Goal: Task Accomplishment & Management: Use online tool/utility

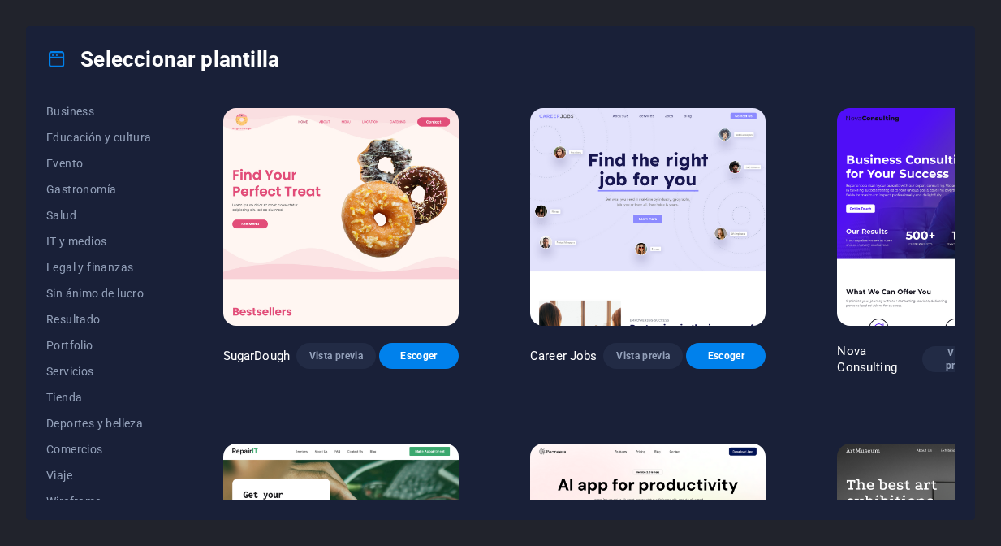
scroll to position [281, 0]
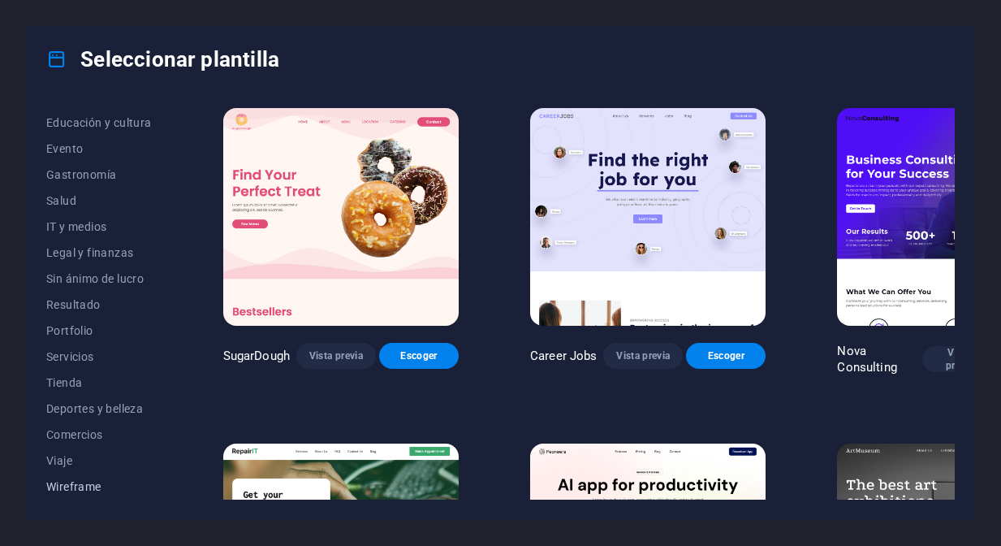
click at [80, 481] on span "Wireframe" at bounding box center [99, 486] width 106 height 13
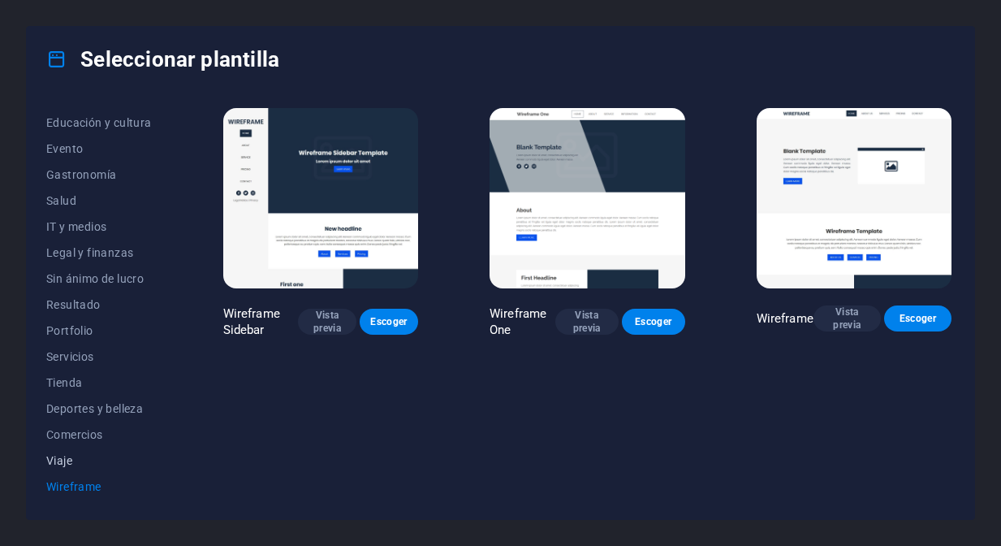
click at [67, 464] on span "Viaje" at bounding box center [99, 460] width 106 height 13
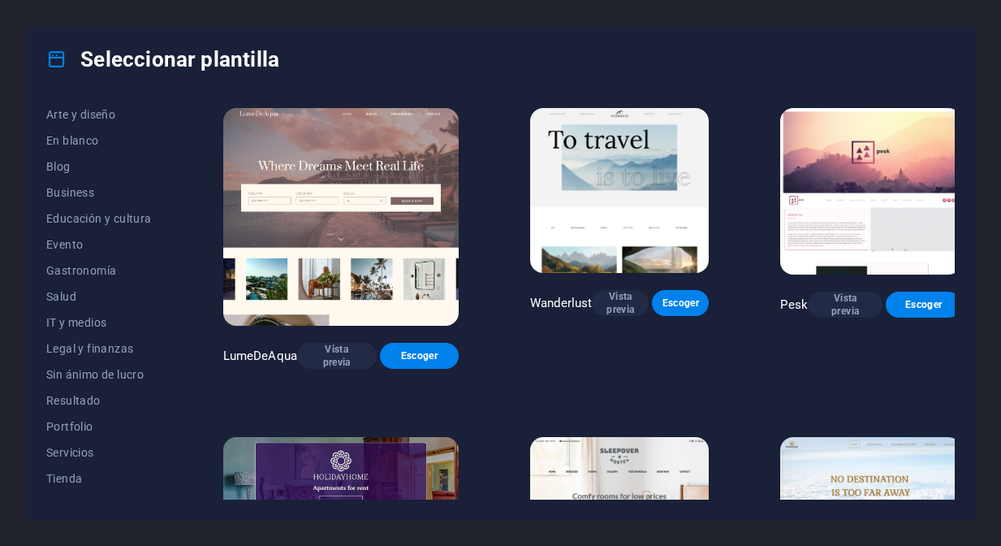
scroll to position [0, 0]
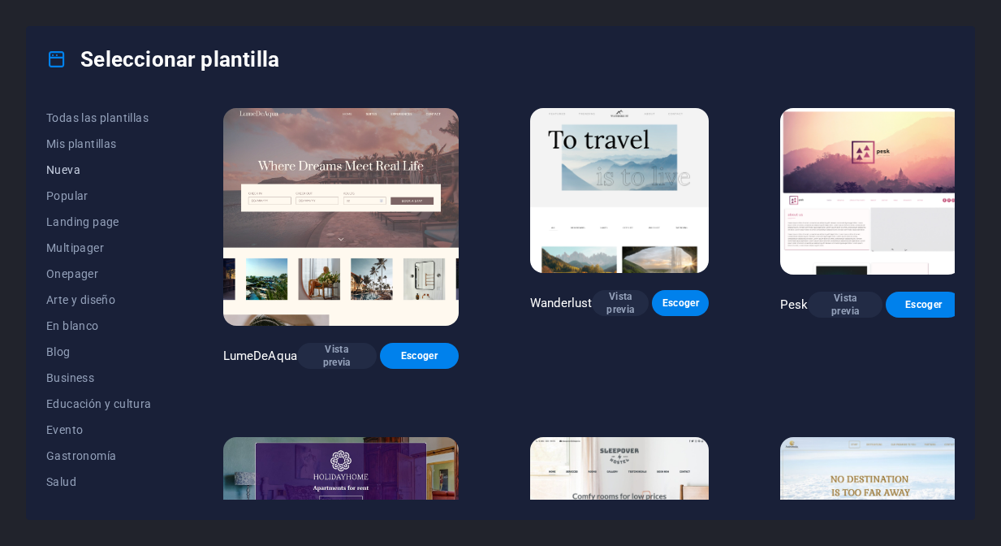
click at [66, 173] on span "Nueva" at bounding box center [99, 169] width 106 height 13
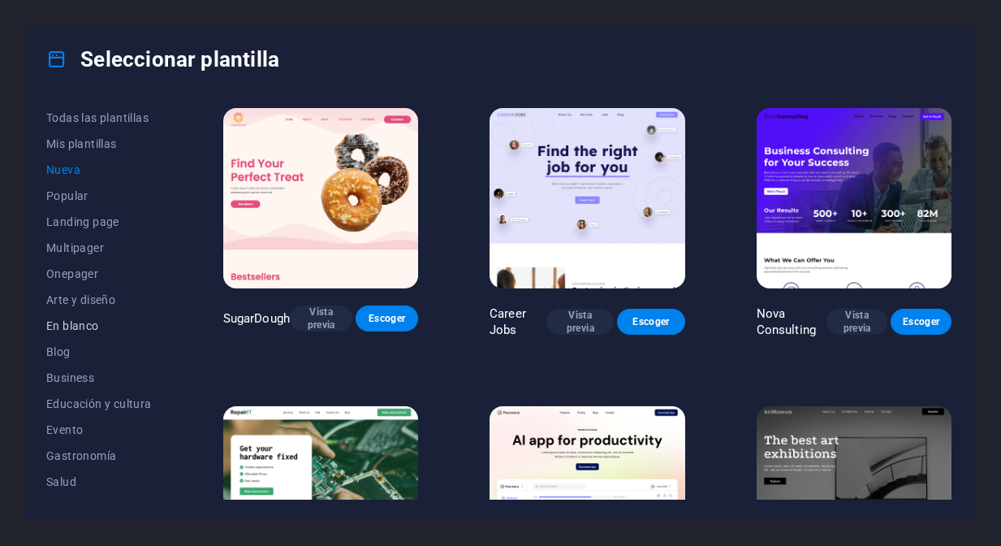
click at [84, 322] on span "En blanco" at bounding box center [99, 325] width 106 height 13
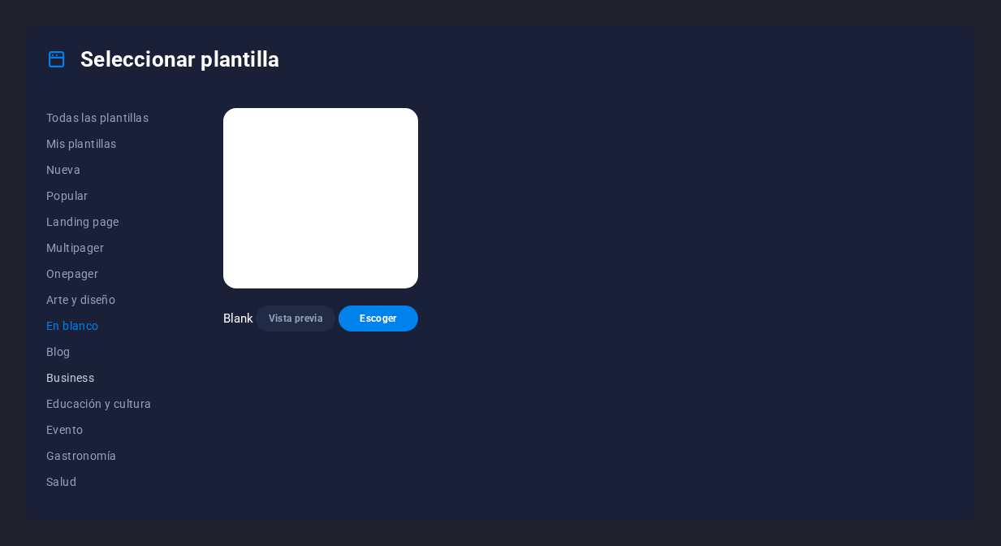
click at [76, 376] on span "Business" at bounding box center [99, 377] width 106 height 13
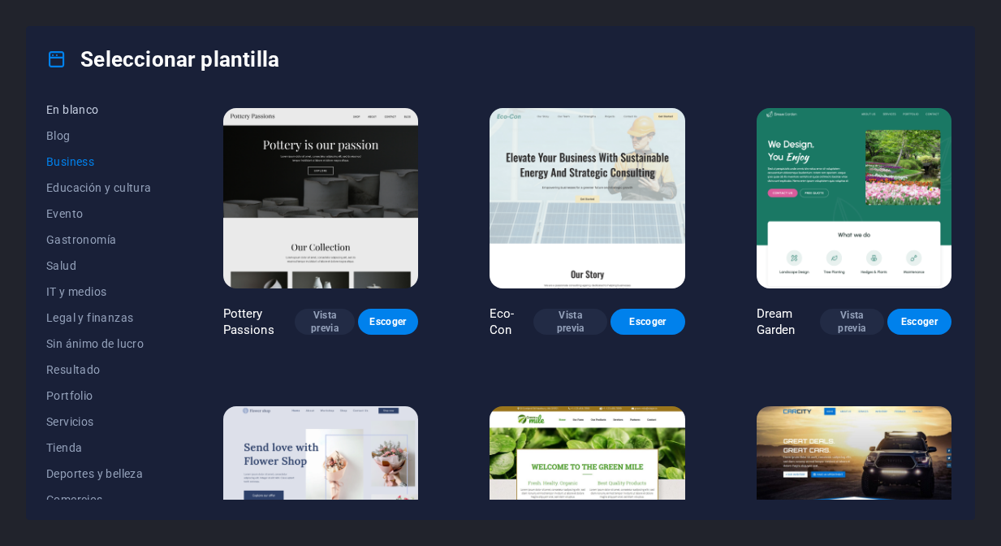
scroll to position [281, 0]
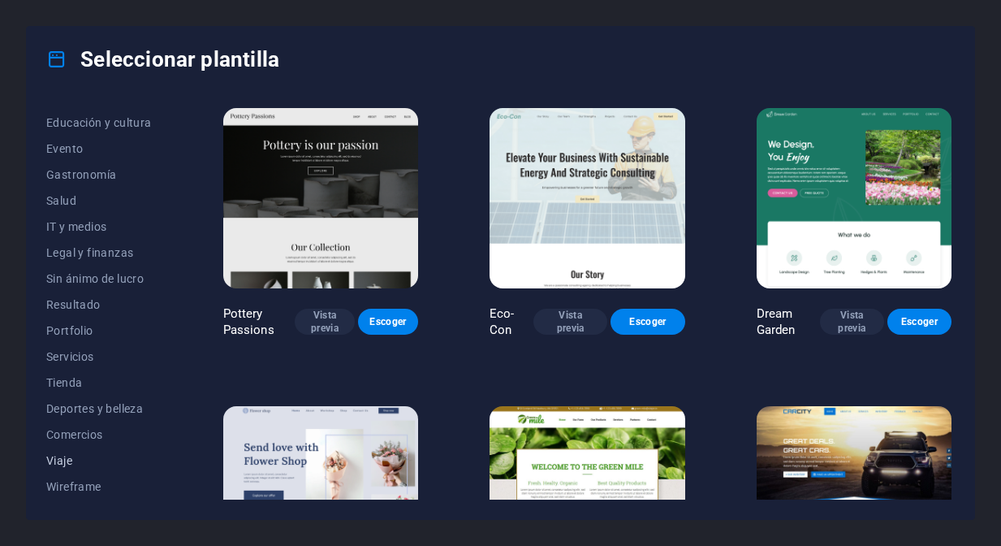
click at [67, 462] on span "Viaje" at bounding box center [99, 460] width 106 height 13
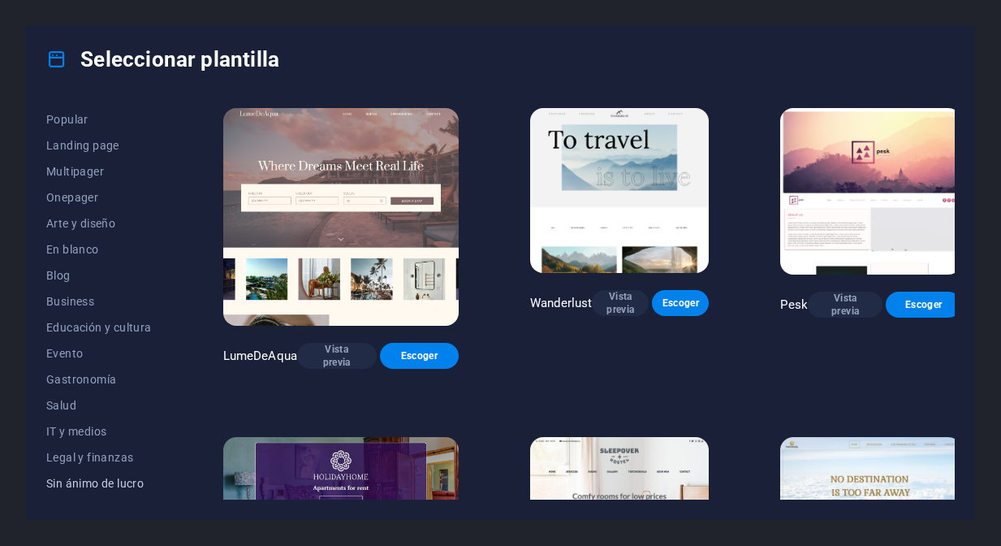
scroll to position [0, 0]
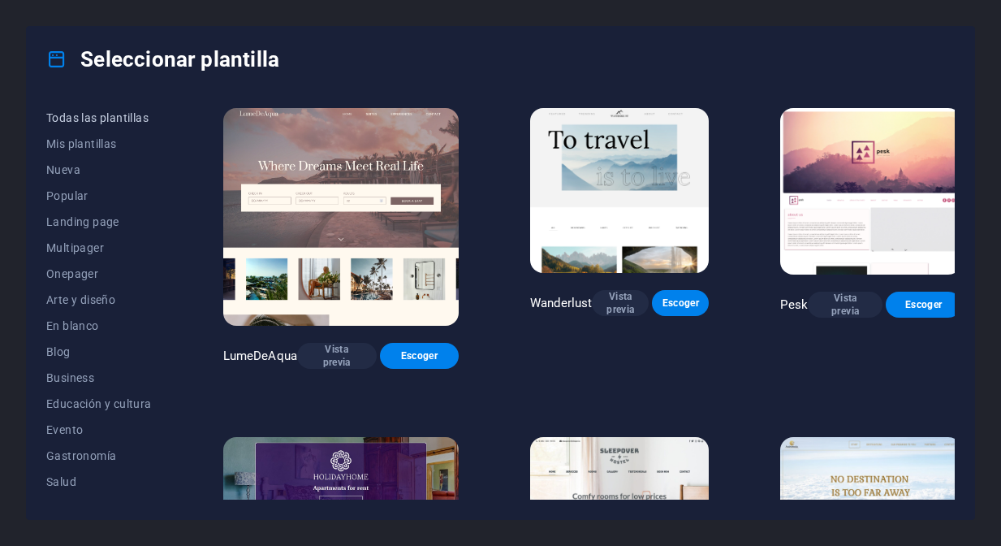
click at [103, 117] on span "Todas las plantillas" at bounding box center [99, 117] width 106 height 13
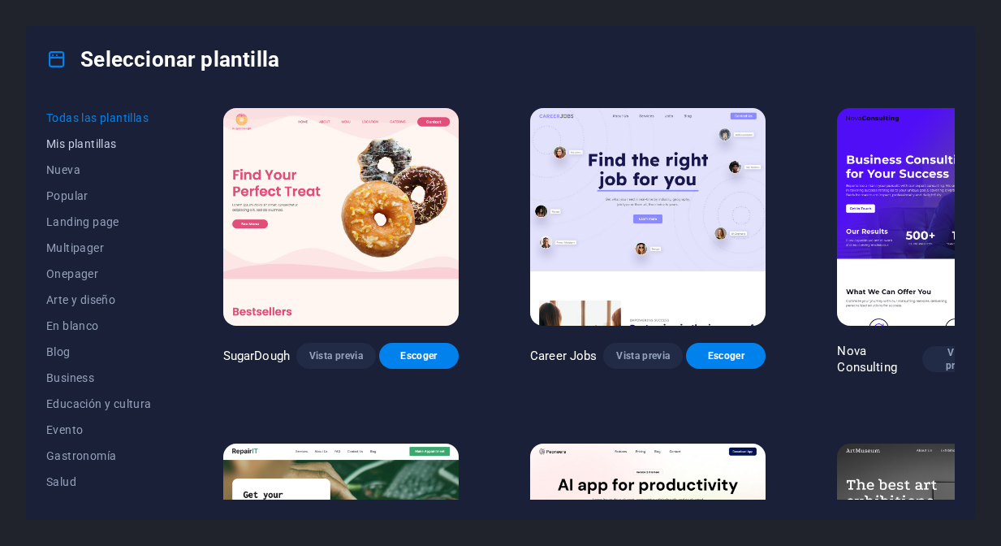
click at [94, 142] on span "Mis plantillas" at bounding box center [99, 143] width 106 height 13
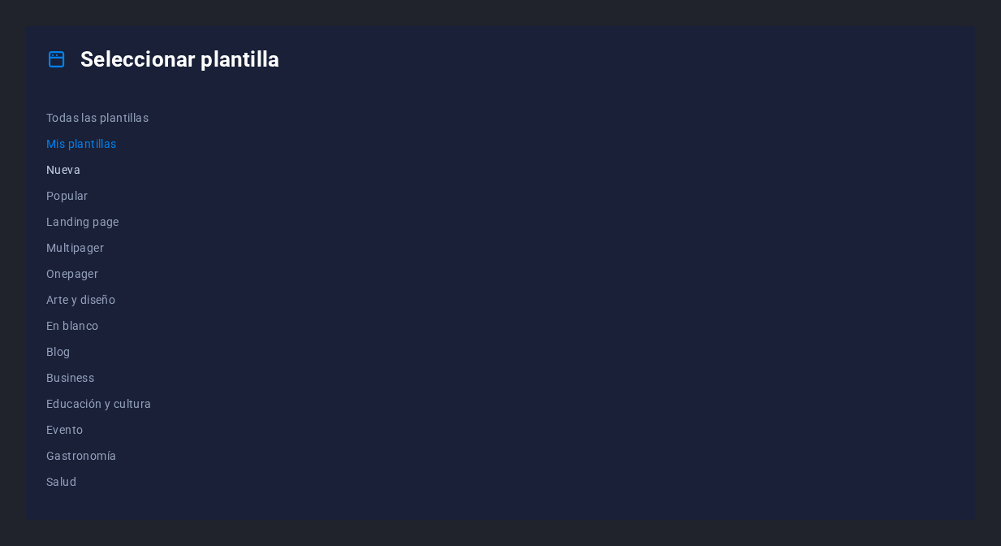
click at [70, 166] on span "Nueva" at bounding box center [99, 169] width 106 height 13
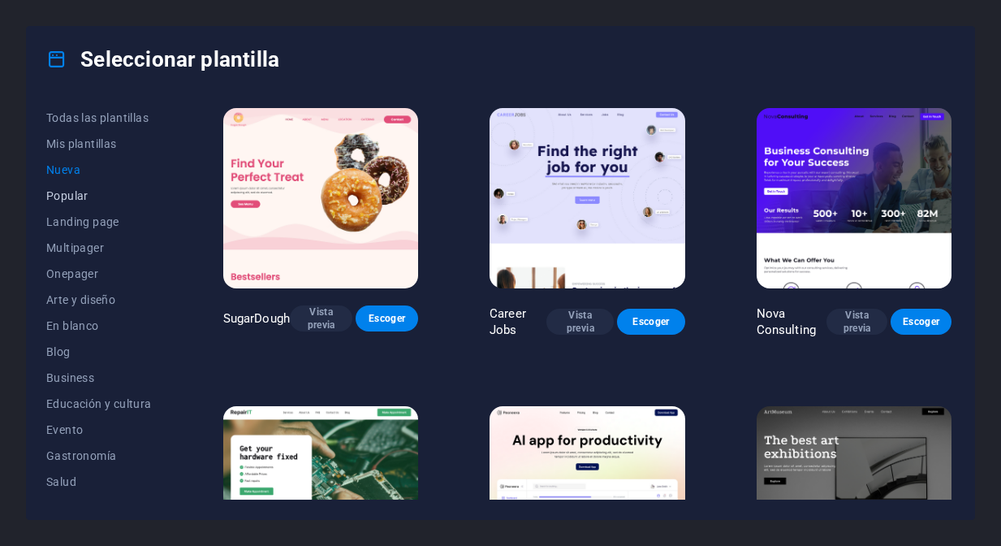
click at [71, 197] on span "Popular" at bounding box center [99, 195] width 106 height 13
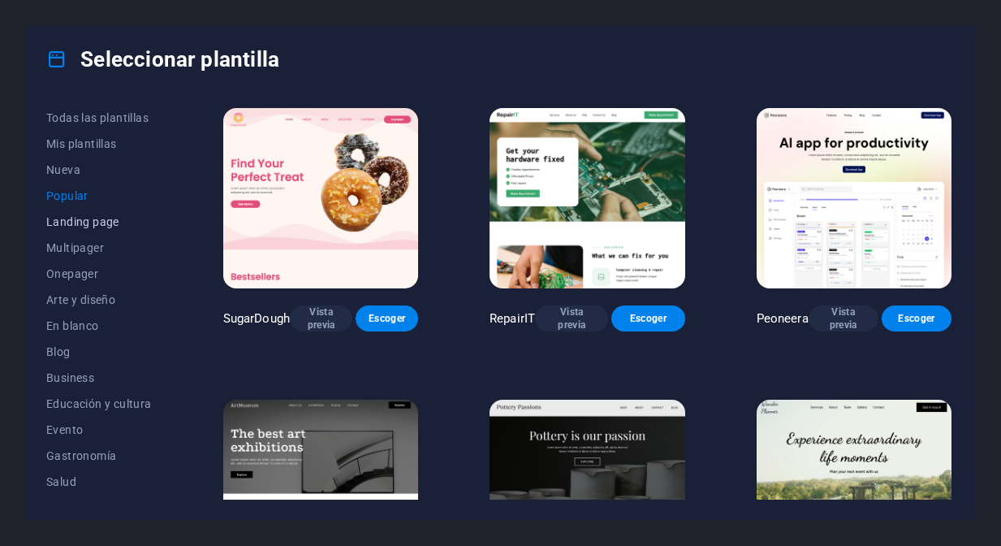
click at [77, 221] on span "Landing page" at bounding box center [99, 221] width 106 height 13
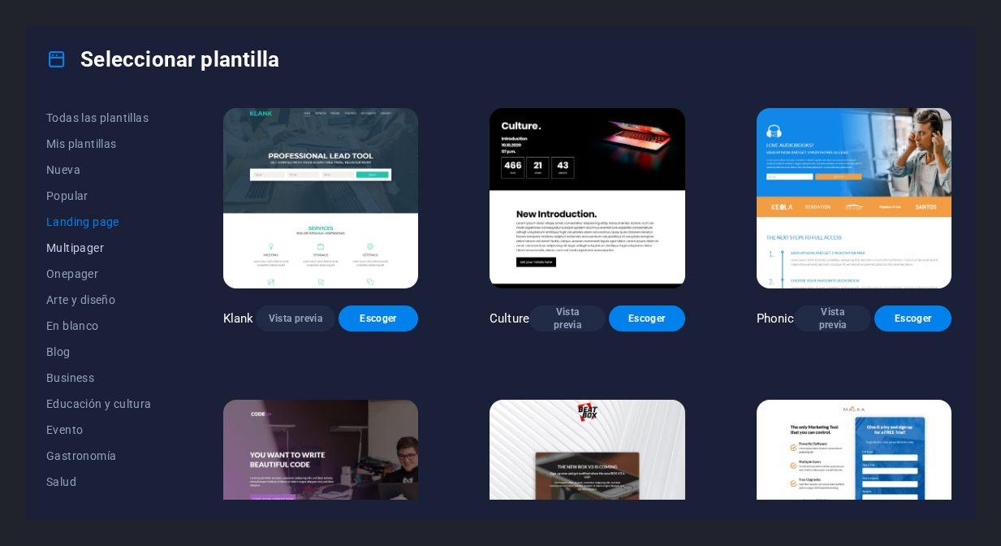
click at [83, 247] on span "Multipager" at bounding box center [99, 247] width 106 height 13
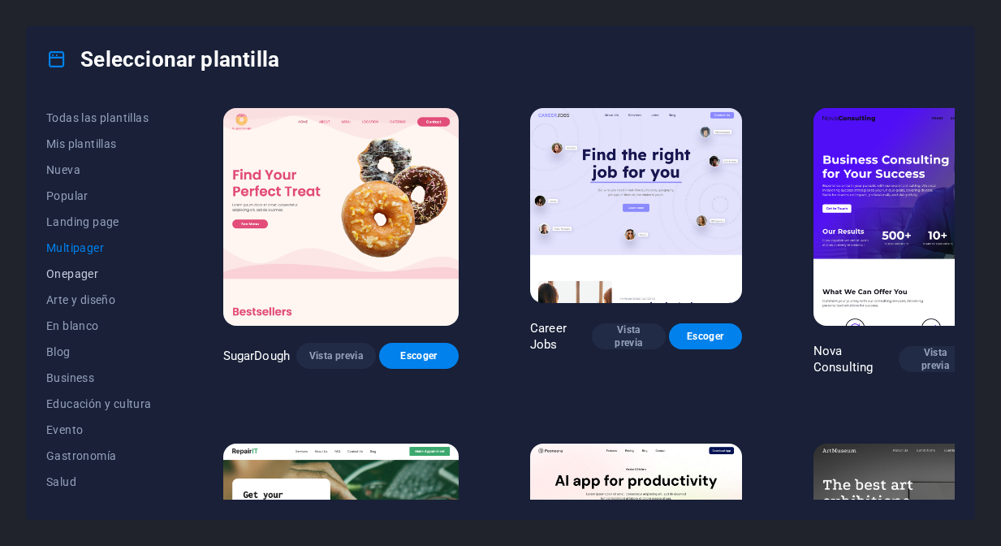
click at [85, 274] on span "Onepager" at bounding box center [99, 273] width 106 height 13
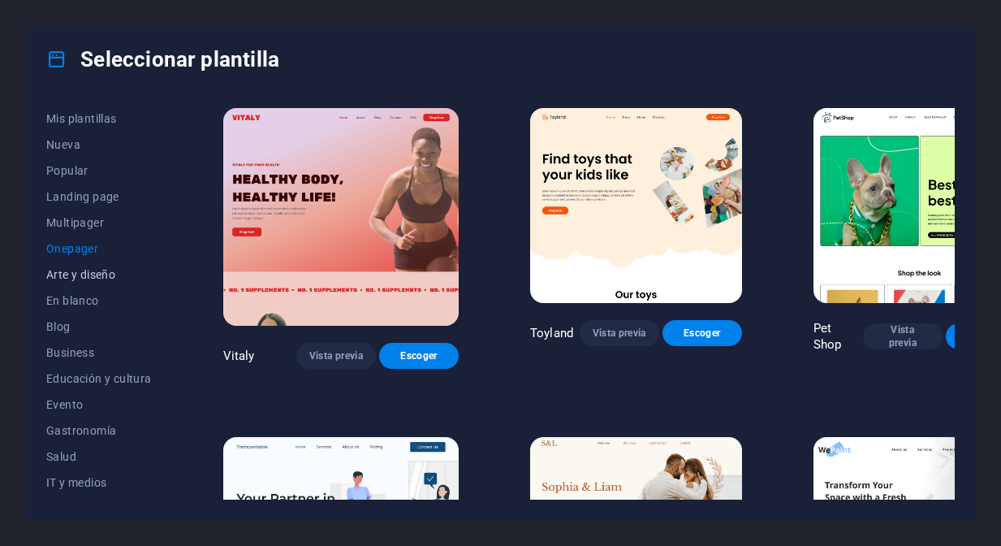
scroll to position [28, 0]
click at [64, 325] on span "Blog" at bounding box center [99, 324] width 106 height 13
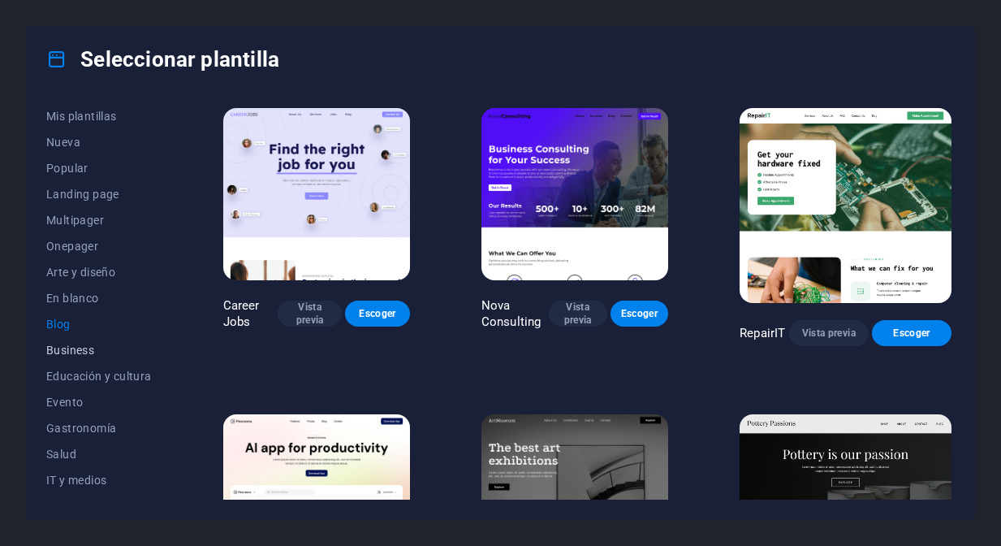
click at [69, 355] on span "Business" at bounding box center [99, 349] width 106 height 13
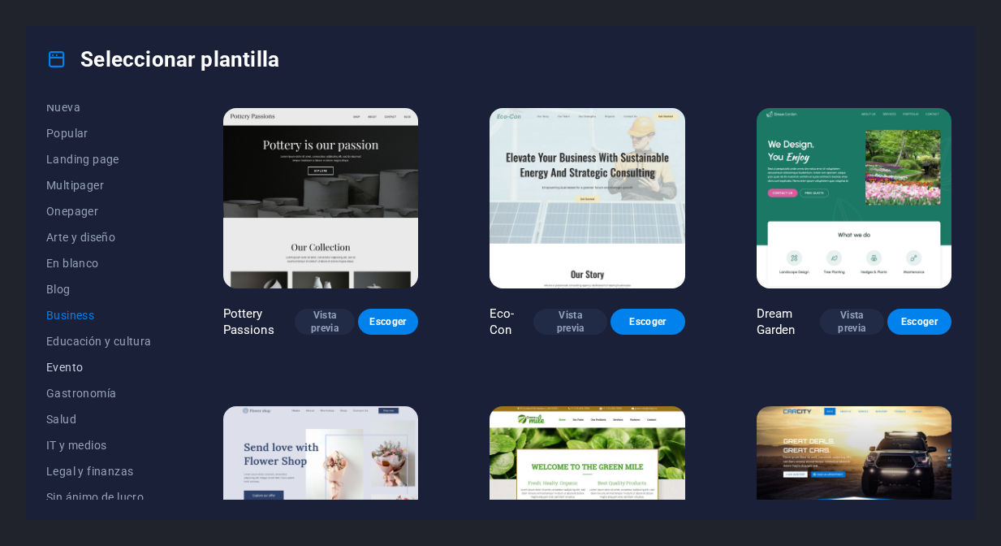
scroll to position [64, 0]
click at [70, 370] on span "Evento" at bounding box center [99, 365] width 106 height 13
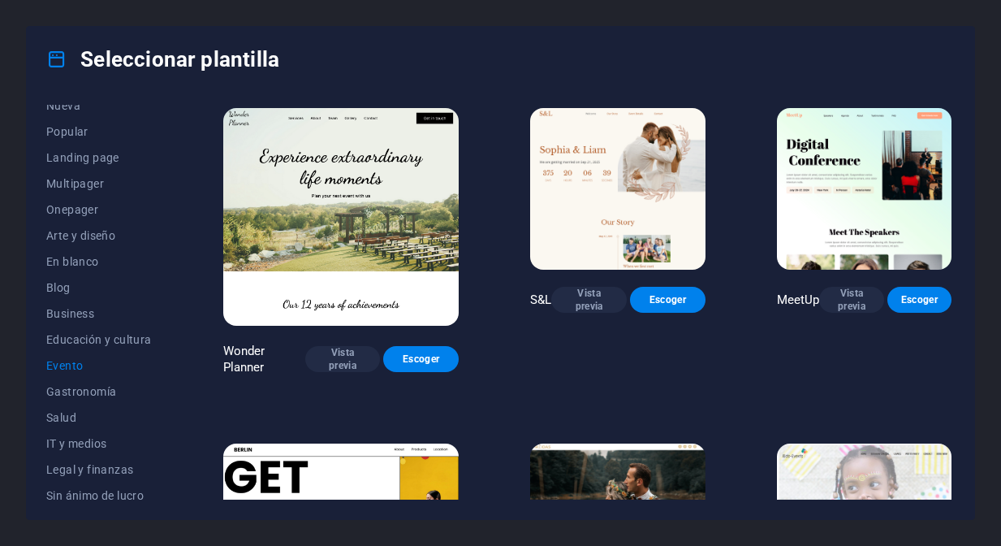
scroll to position [84, 0]
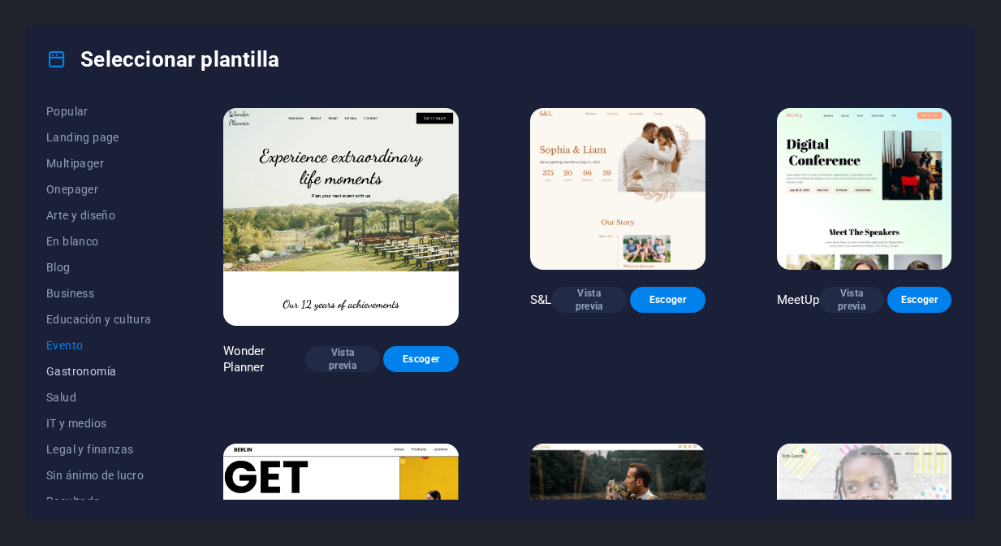
click at [83, 374] on span "Gastronomía" at bounding box center [99, 371] width 106 height 13
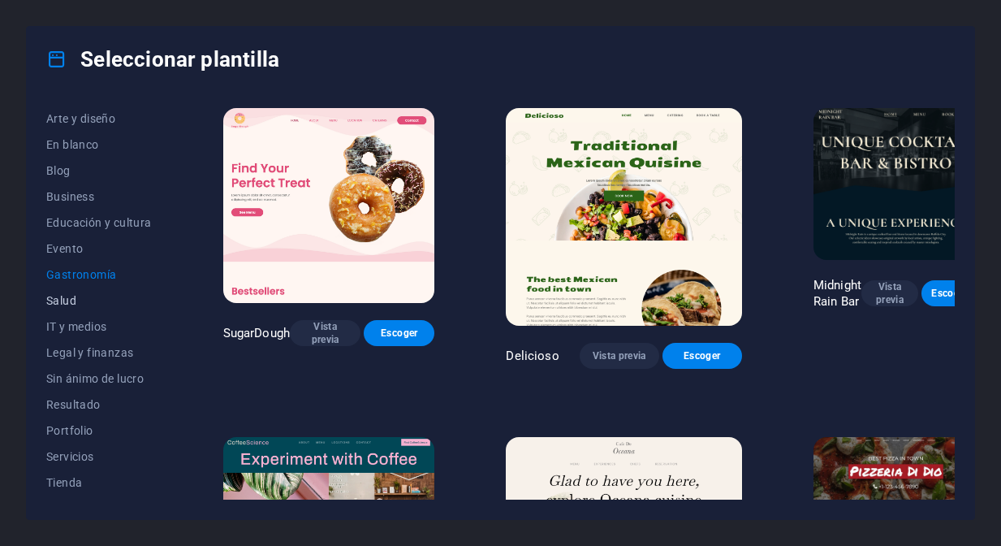
scroll to position [184, 0]
click at [81, 402] on span "Resultado" at bounding box center [99, 401] width 106 height 13
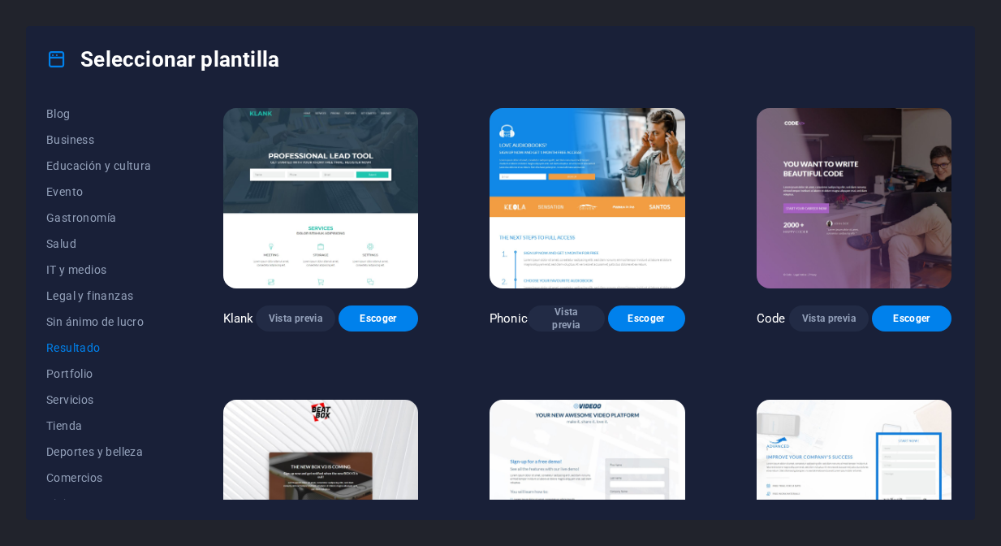
scroll to position [242, 0]
click at [87, 396] on span "Servicios" at bounding box center [99, 395] width 106 height 13
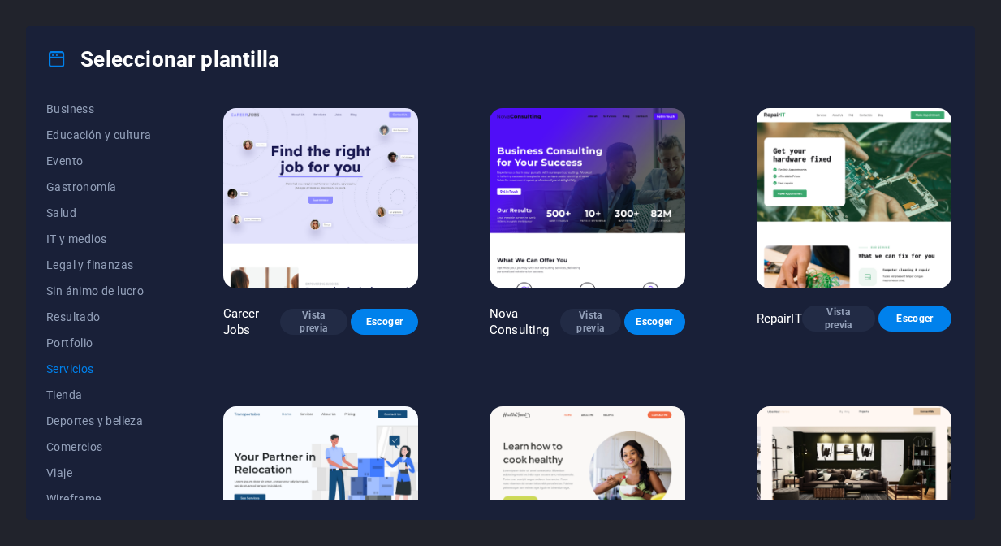
scroll to position [281, 0]
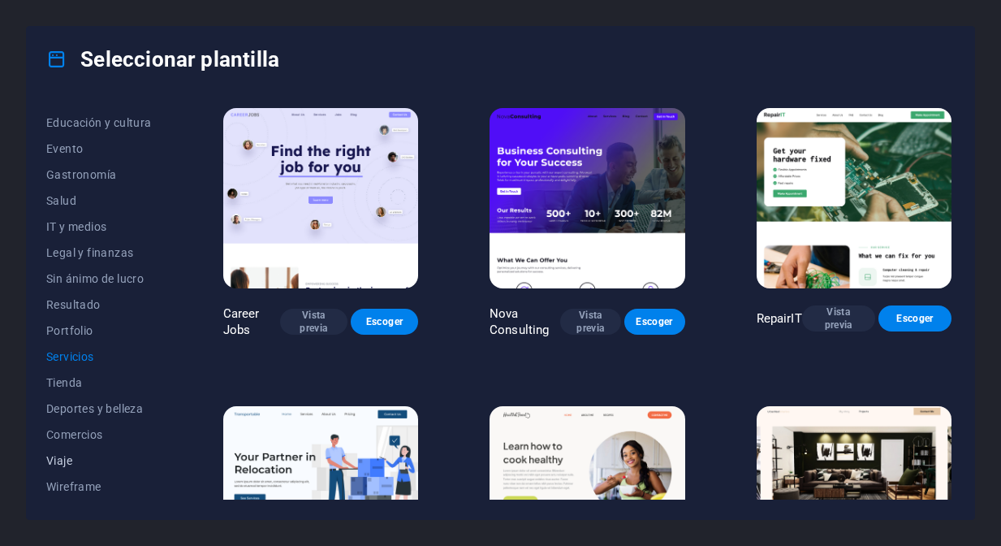
click at [65, 460] on span "Viaje" at bounding box center [99, 460] width 106 height 13
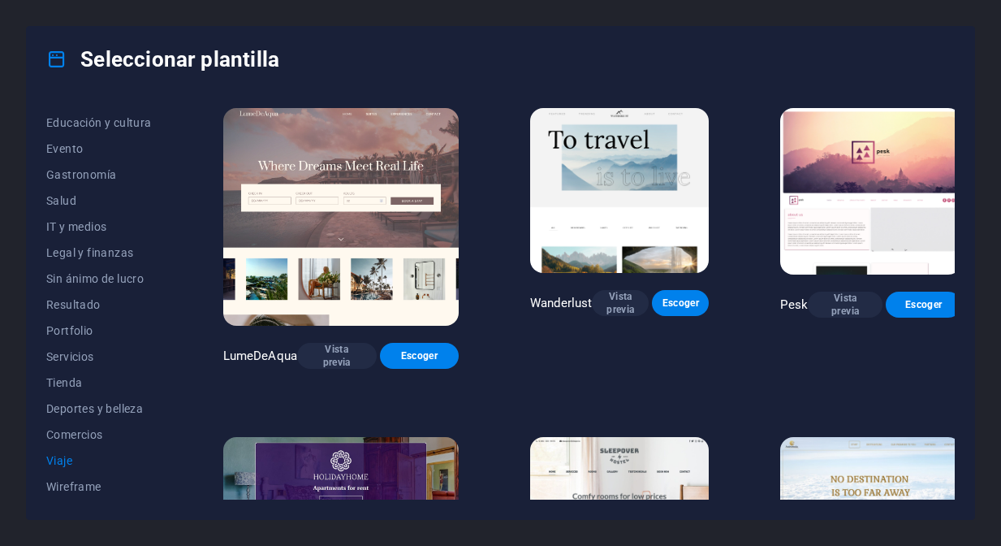
click at [620, 249] on img at bounding box center [619, 190] width 179 height 165
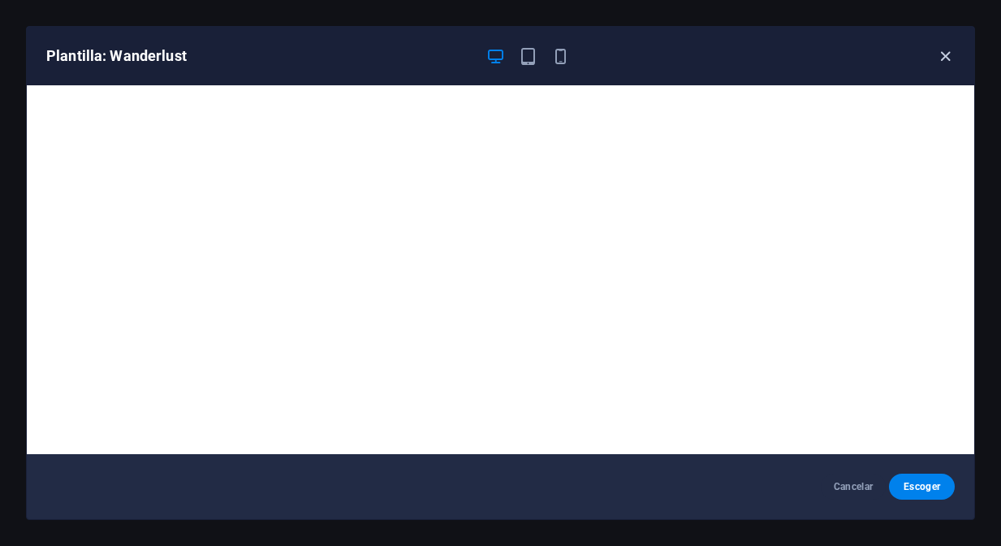
click at [944, 61] on icon "button" at bounding box center [945, 56] width 19 height 19
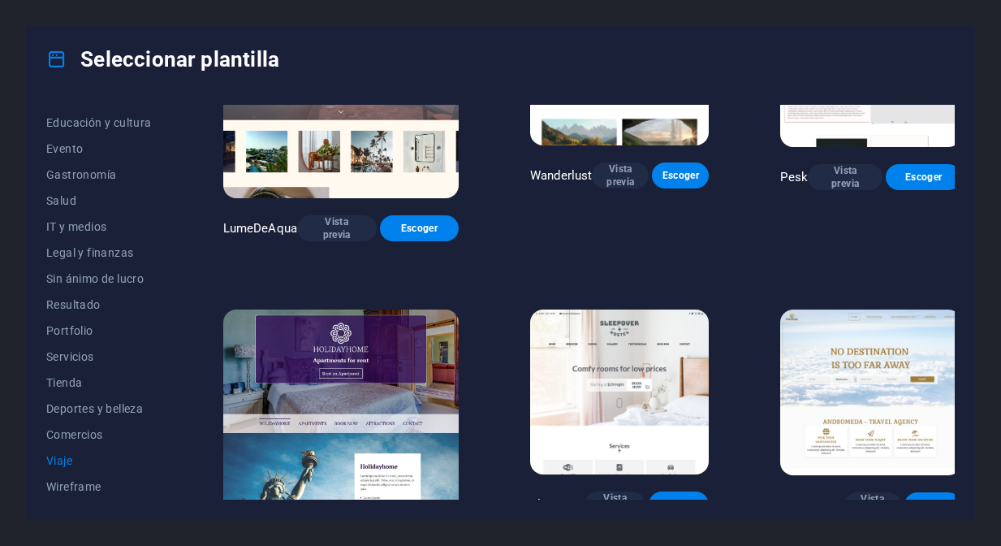
scroll to position [140, 0]
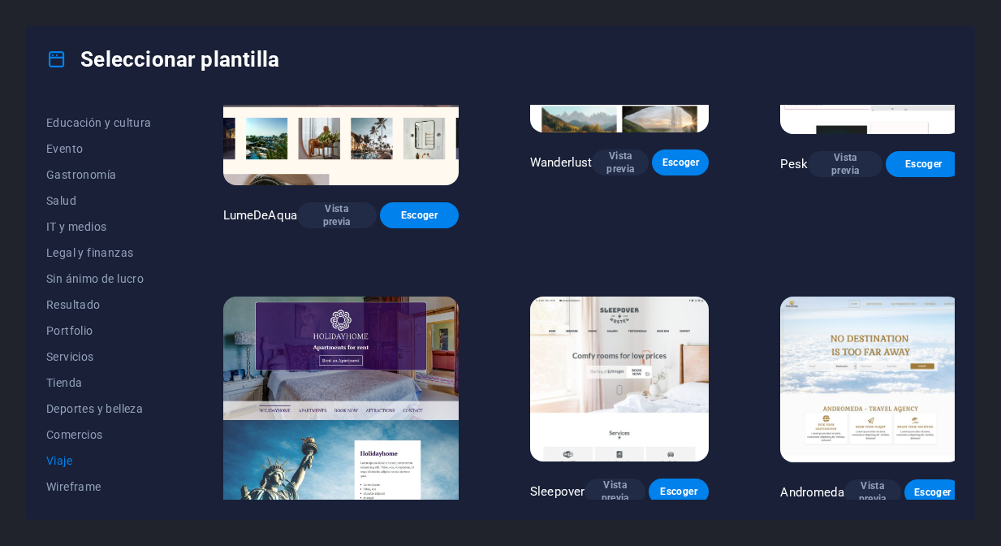
click at [352, 324] on img at bounding box center [340, 405] width 235 height 218
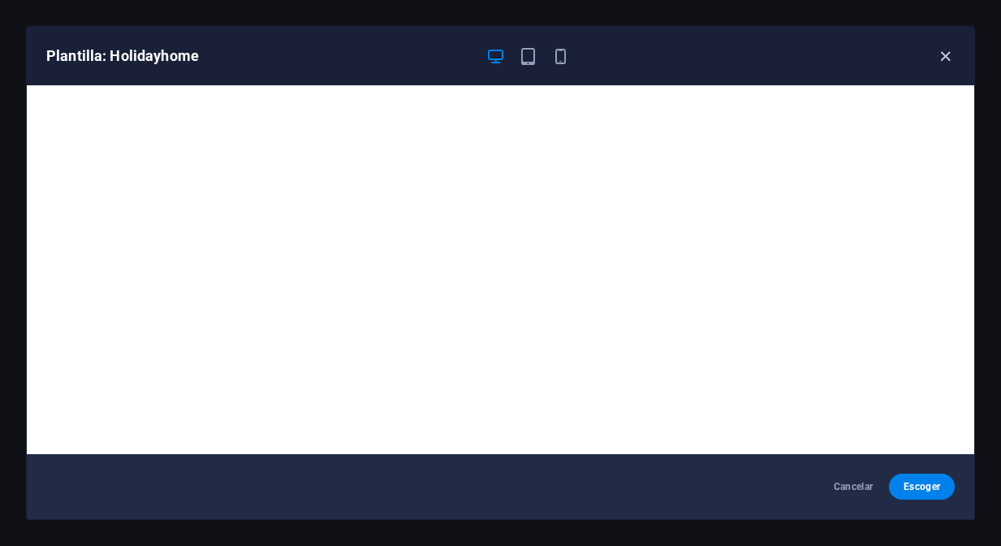
click at [947, 61] on icon "button" at bounding box center [945, 56] width 19 height 19
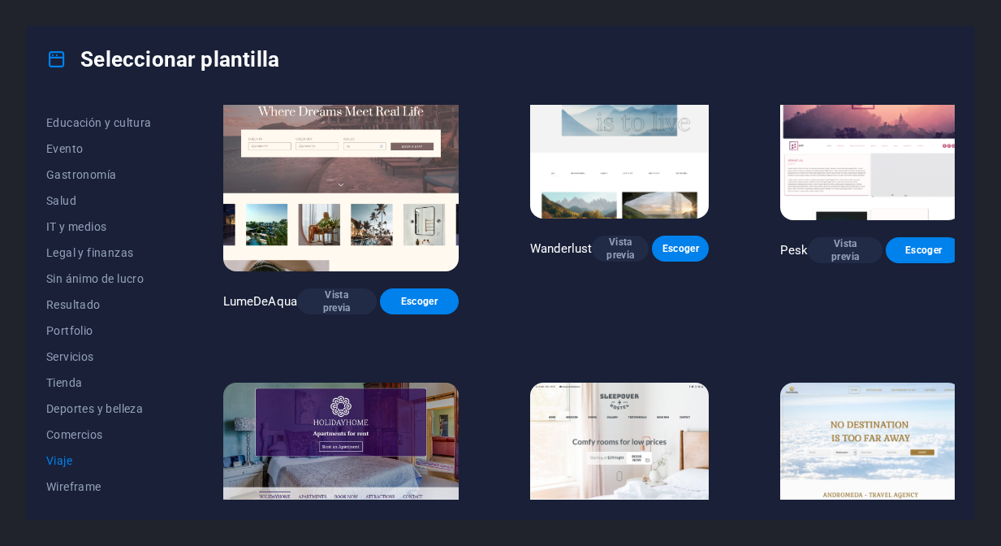
scroll to position [0, 0]
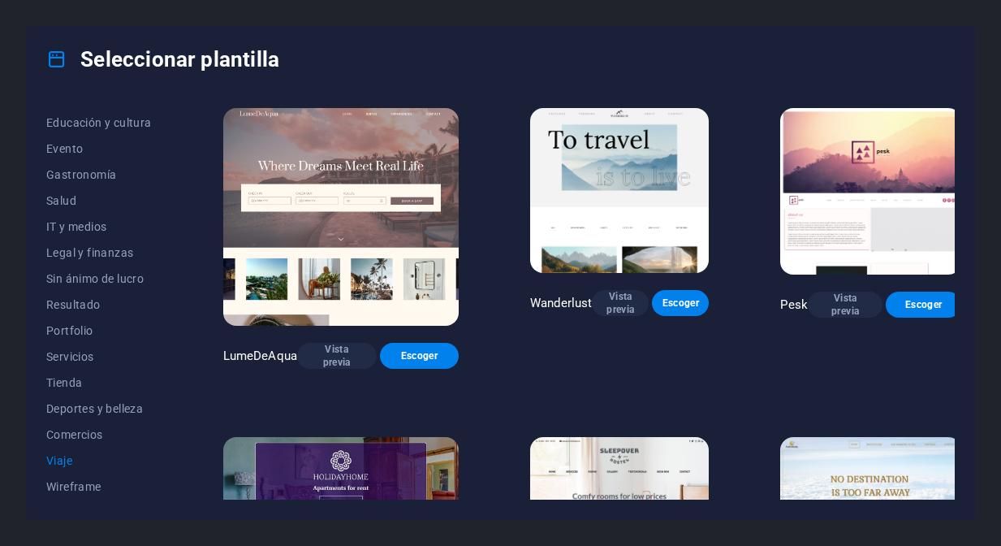
click at [312, 136] on img at bounding box center [340, 217] width 235 height 218
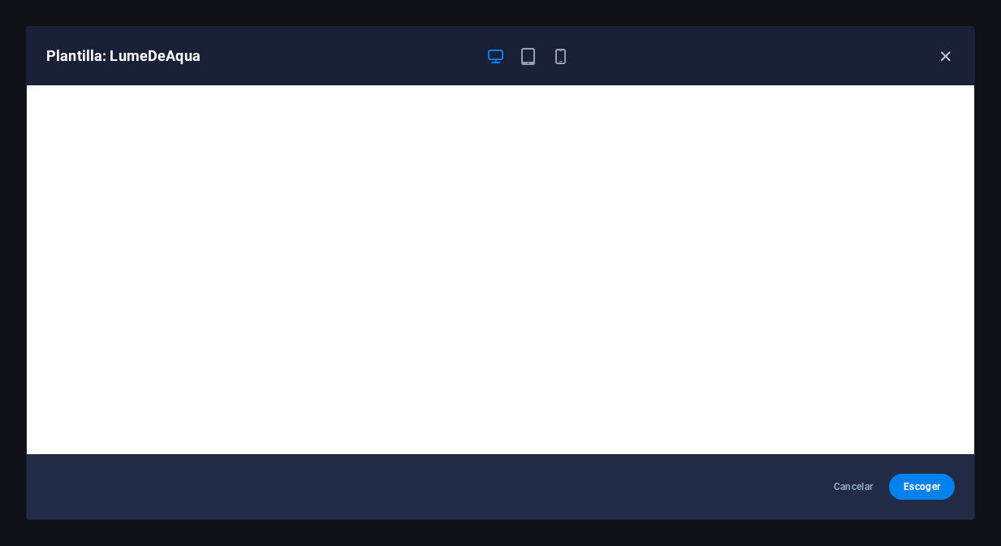
click at [947, 57] on icon "button" at bounding box center [945, 56] width 19 height 19
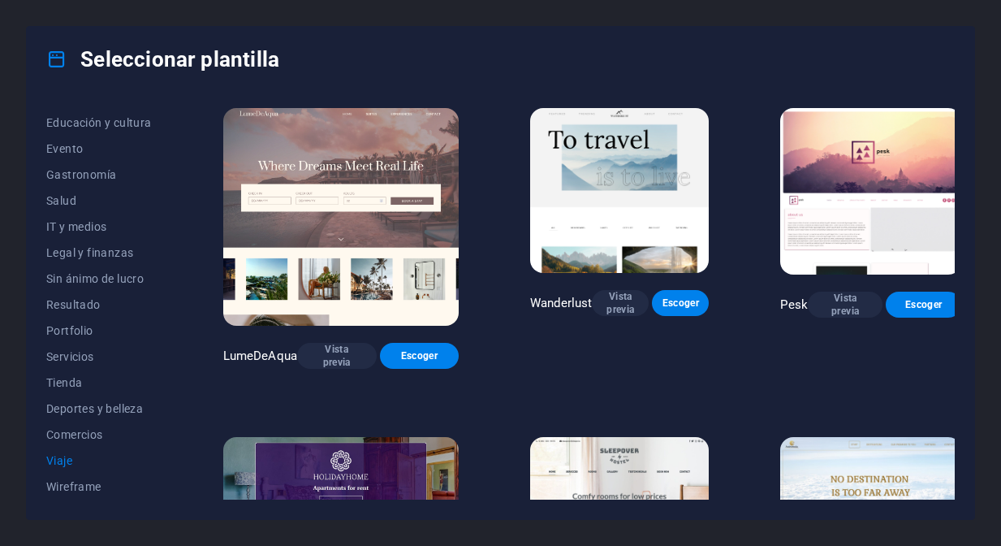
click at [889, 184] on img at bounding box center [870, 191] width 180 height 166
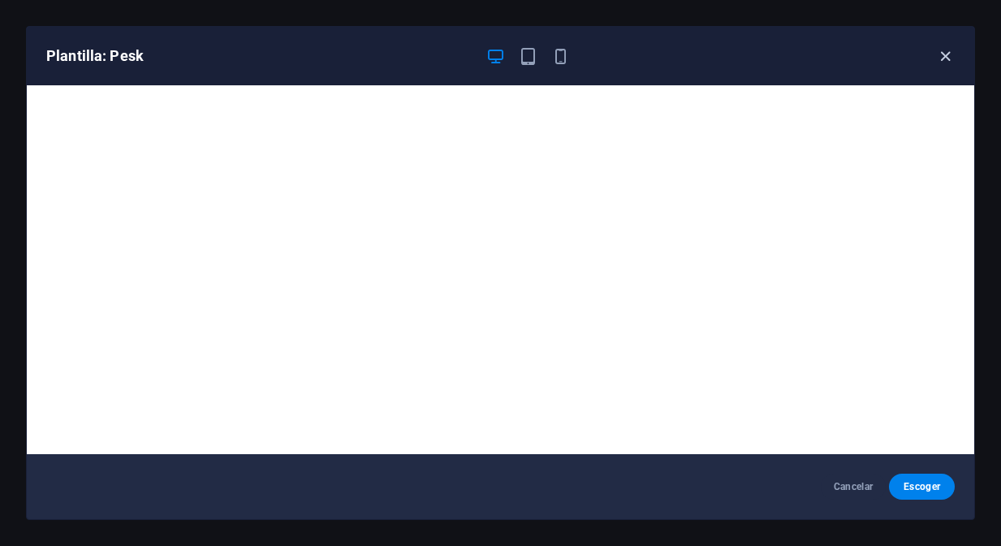
click at [948, 58] on icon "button" at bounding box center [945, 56] width 19 height 19
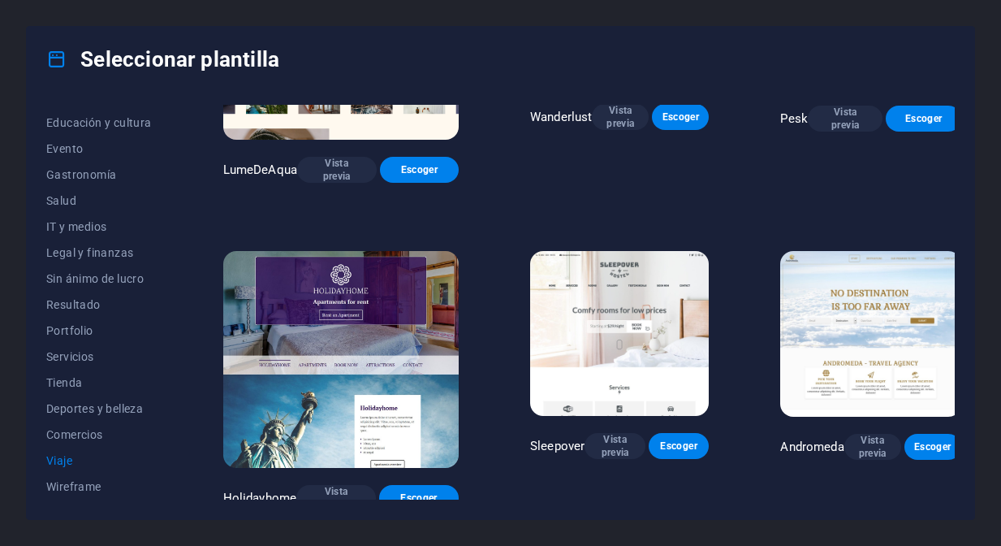
scroll to position [192, 0]
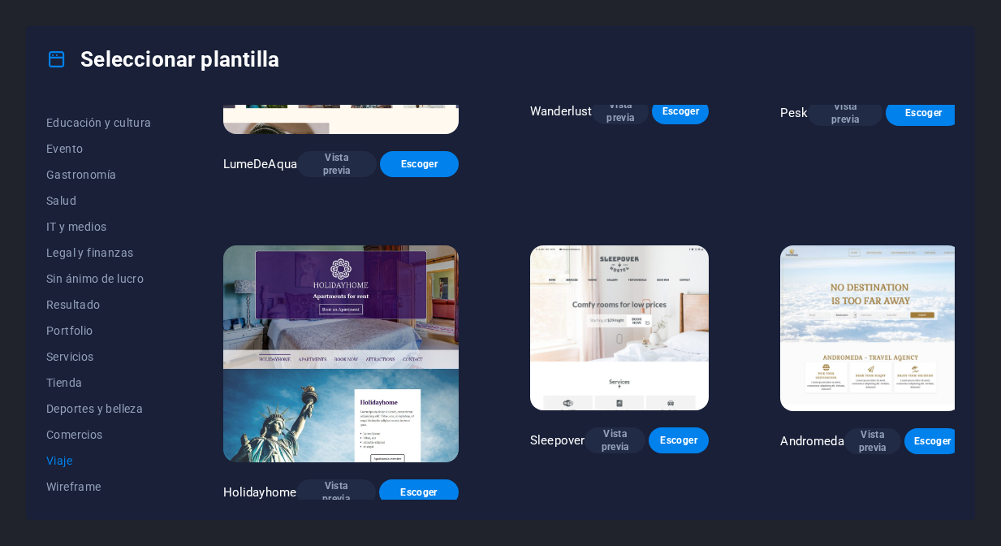
click at [589, 266] on img at bounding box center [619, 327] width 179 height 165
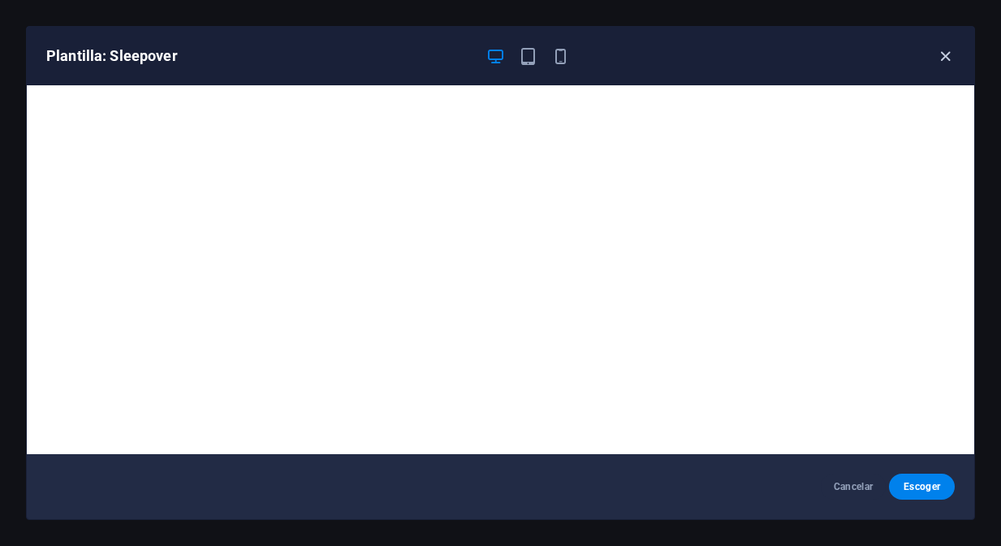
click at [945, 56] on icon "button" at bounding box center [945, 56] width 19 height 19
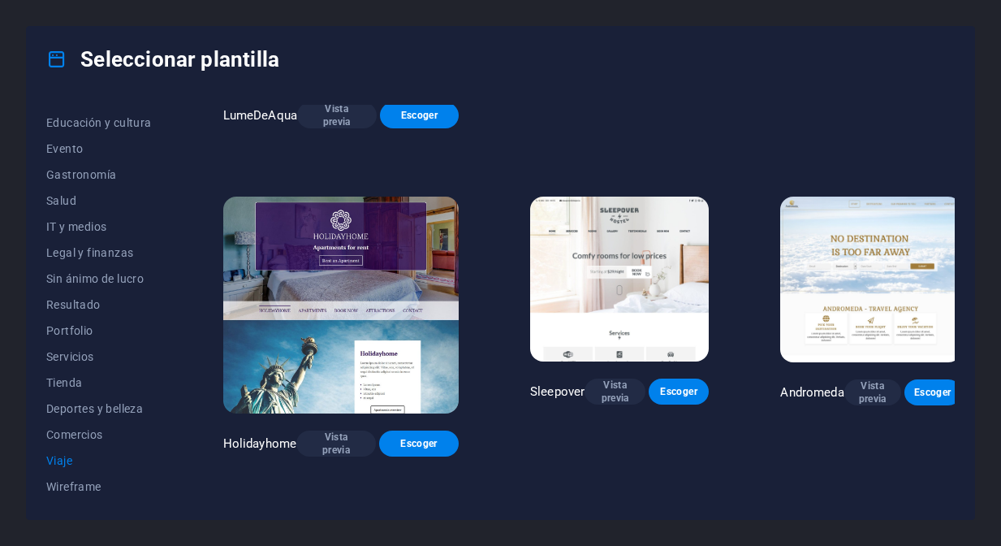
scroll to position [230, 0]
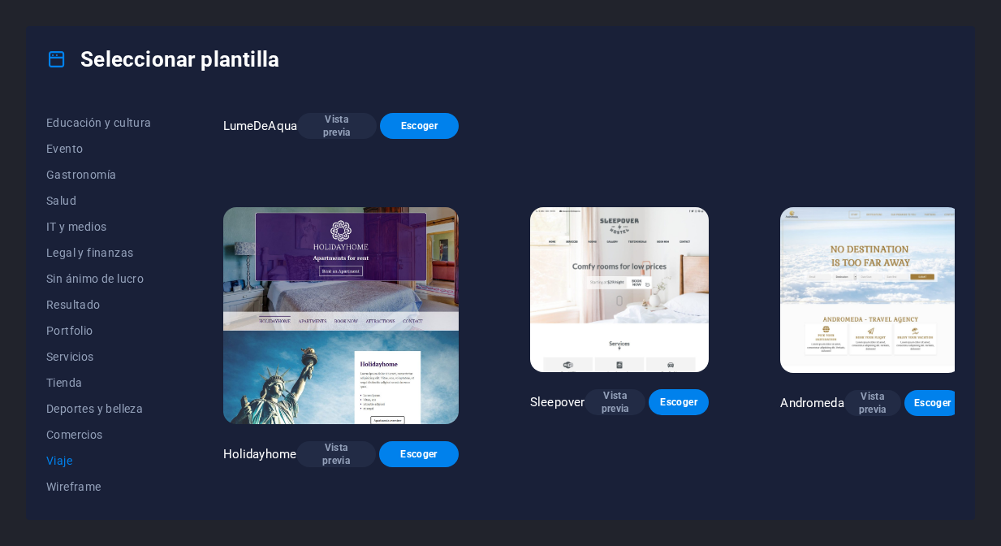
click at [857, 270] on img at bounding box center [870, 290] width 180 height 166
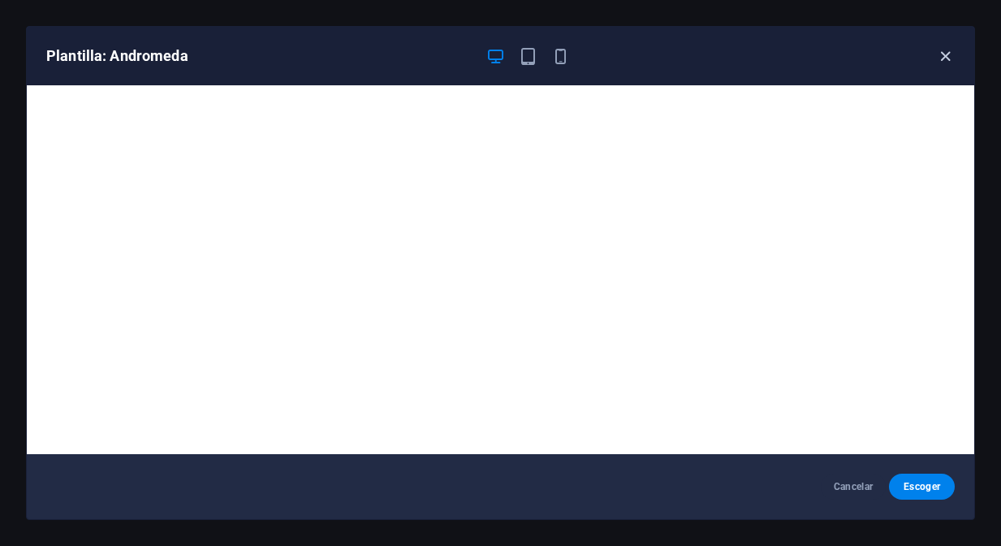
click at [945, 58] on icon "button" at bounding box center [945, 56] width 19 height 19
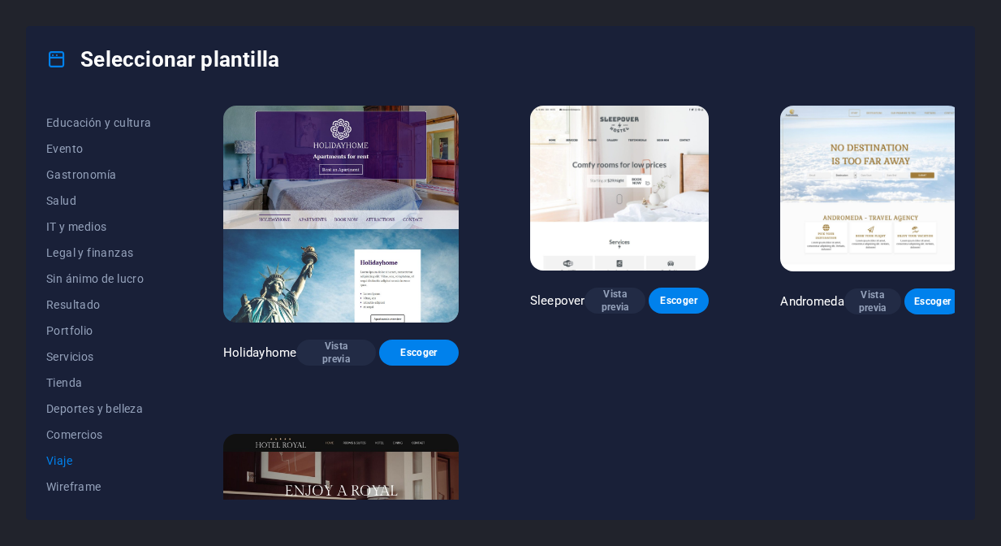
scroll to position [378, 0]
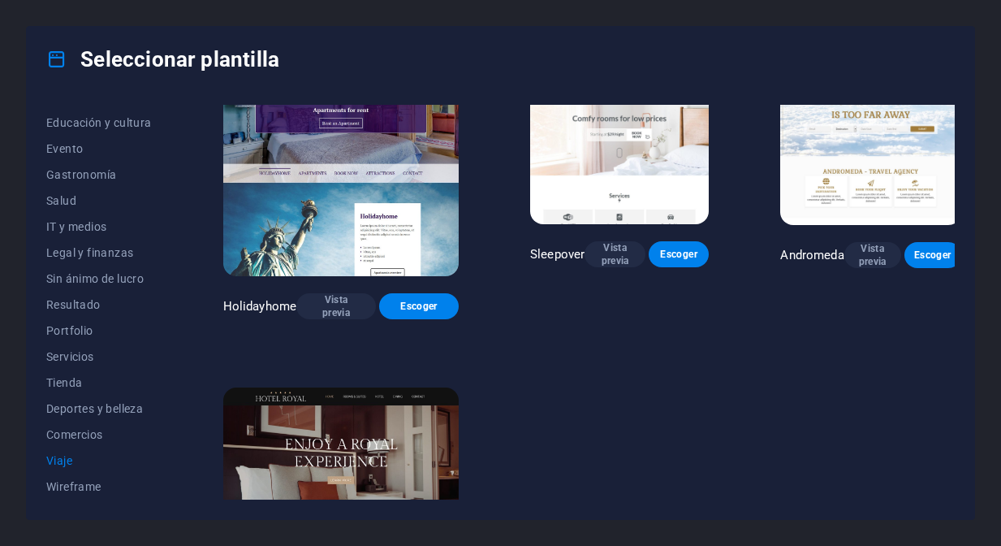
click at [354, 387] on img at bounding box center [340, 496] width 235 height 218
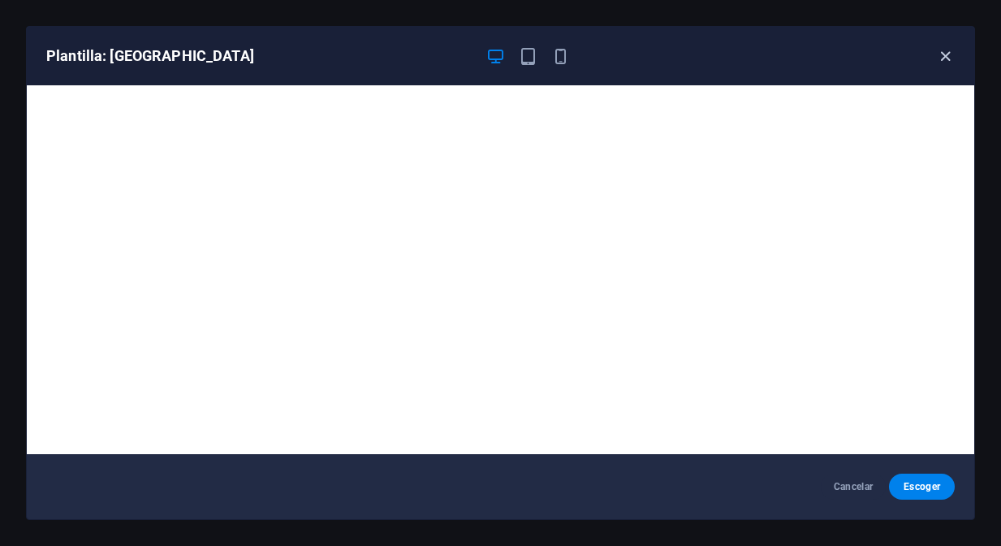
click at [942, 55] on icon "button" at bounding box center [945, 56] width 19 height 19
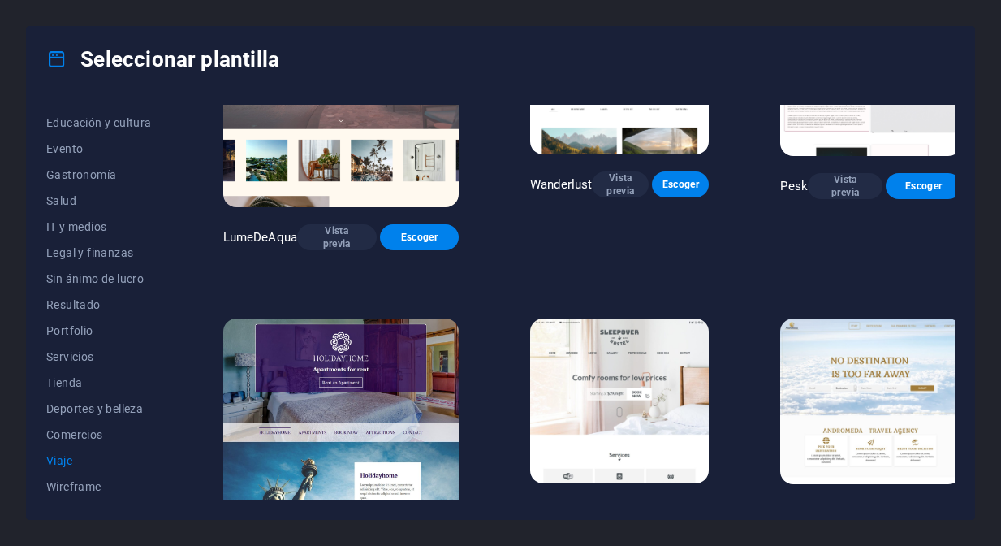
scroll to position [132, 0]
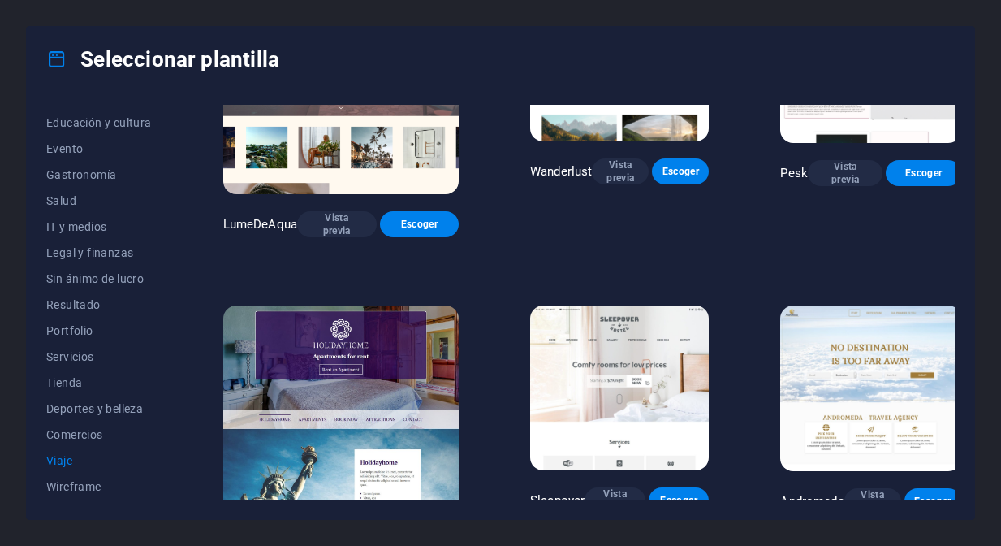
click at [321, 334] on img at bounding box center [340, 414] width 235 height 218
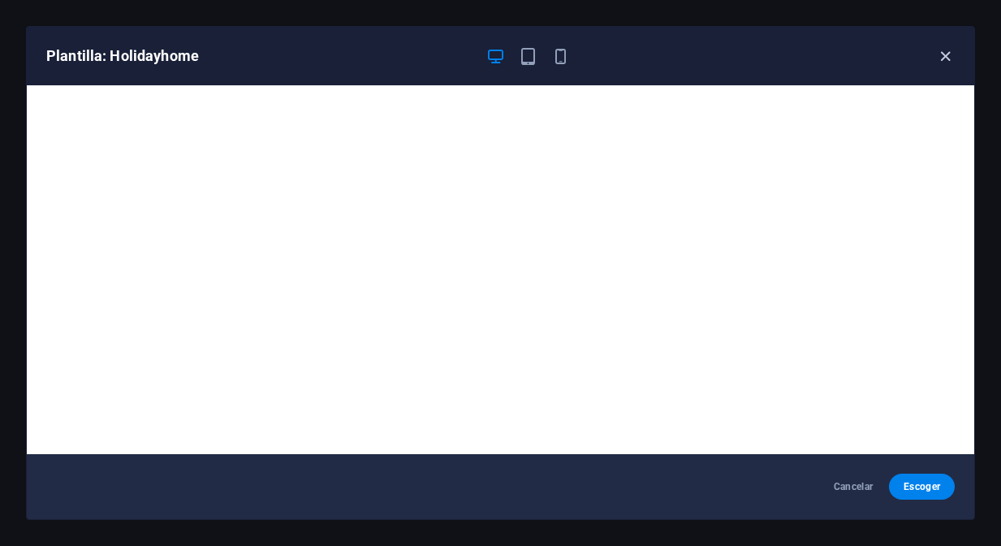
click at [946, 55] on icon "button" at bounding box center [945, 56] width 19 height 19
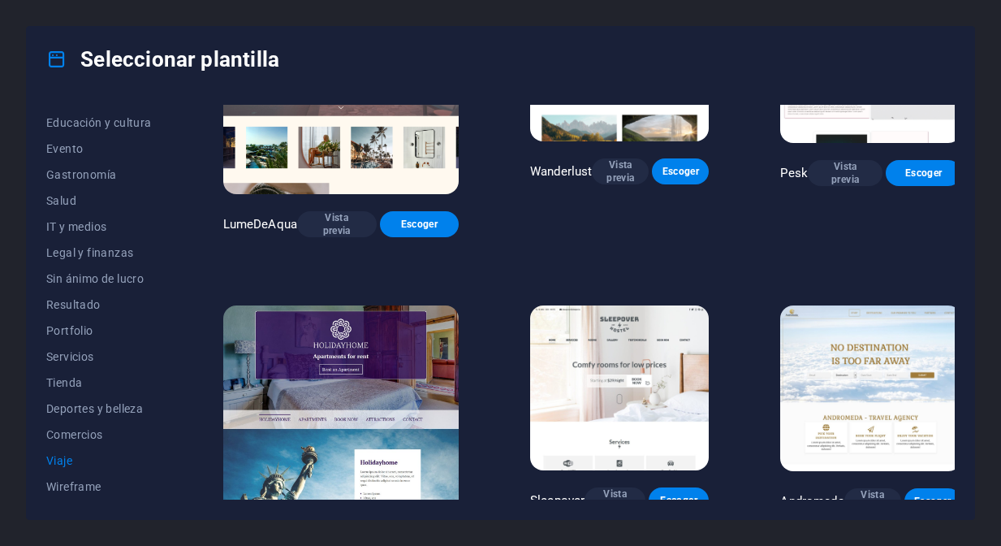
scroll to position [0, 0]
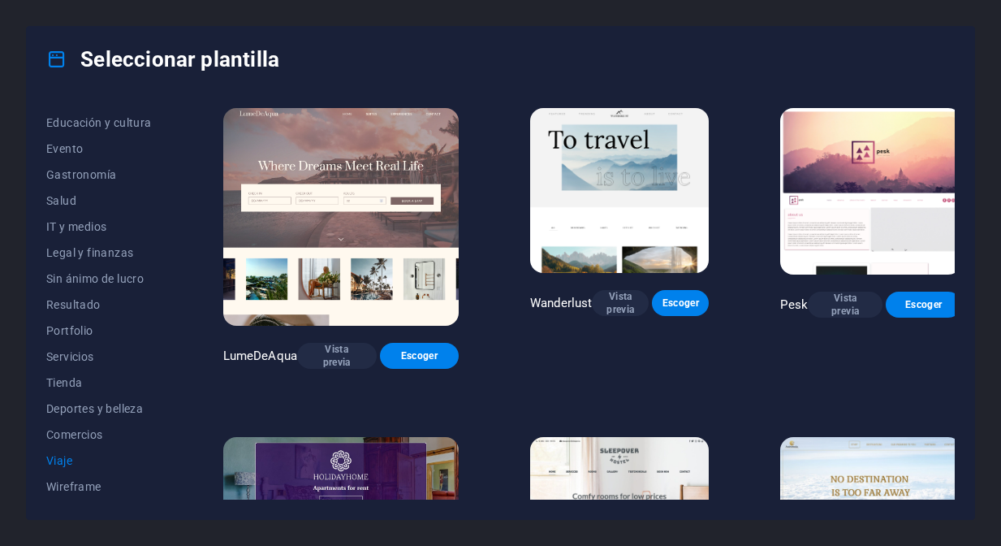
click at [586, 177] on img at bounding box center [619, 190] width 179 height 165
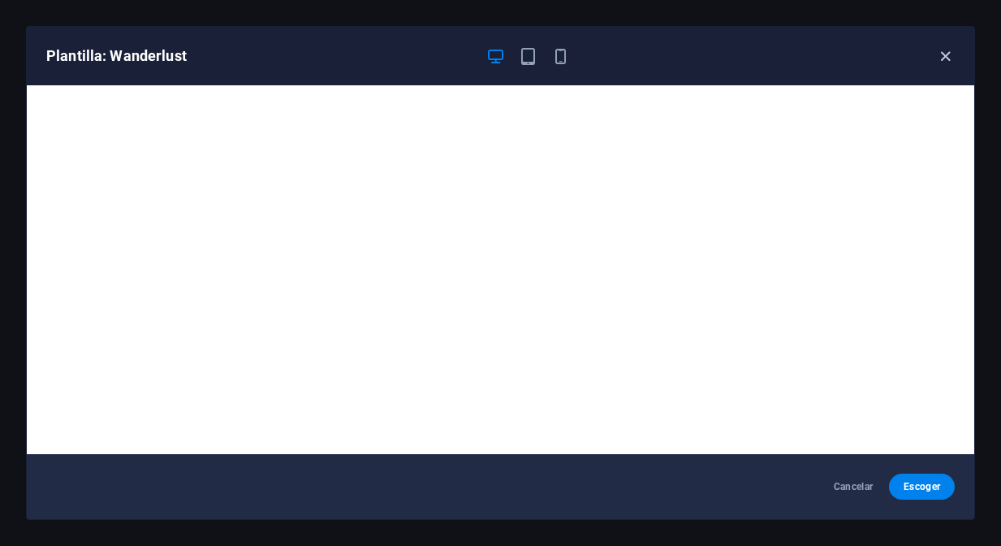
click at [944, 59] on icon "button" at bounding box center [945, 56] width 19 height 19
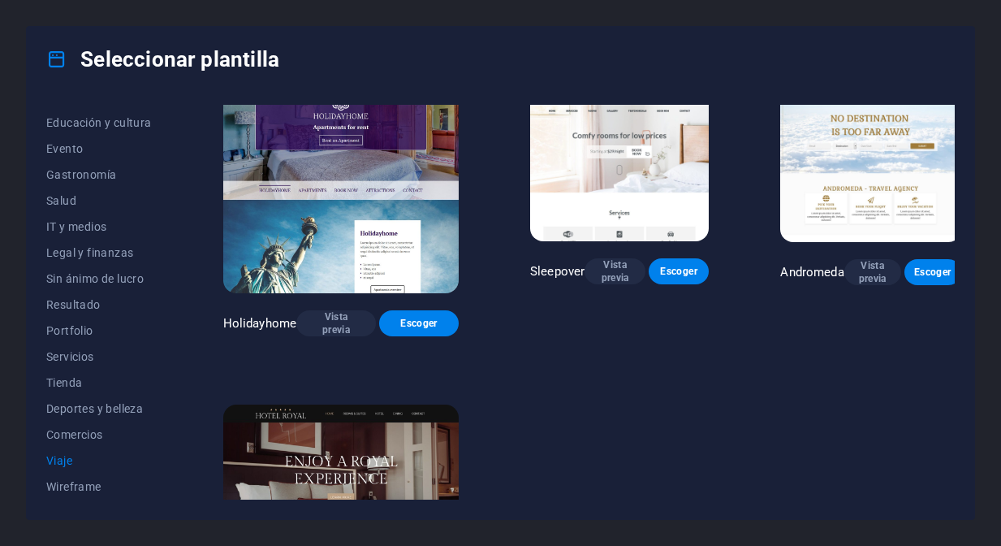
scroll to position [358, 0]
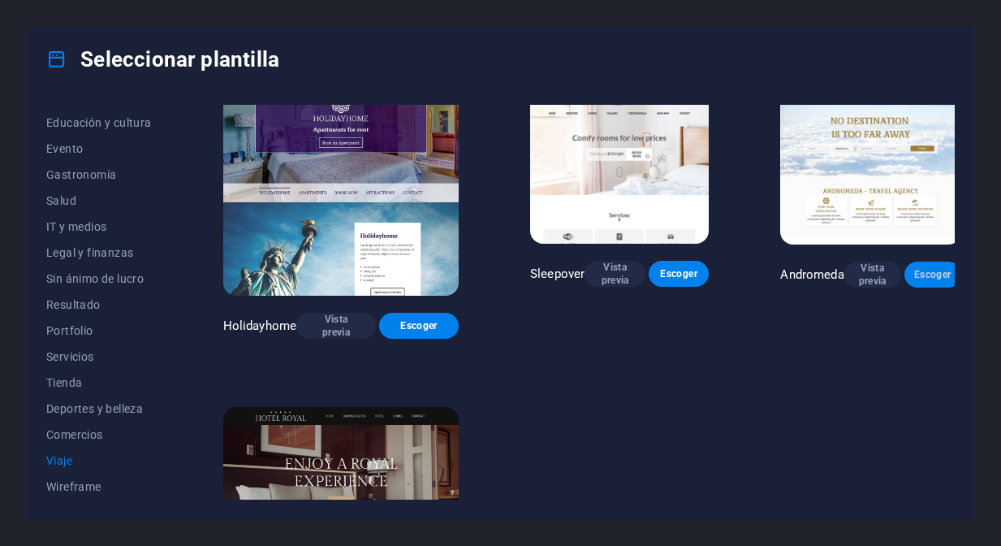
click at [918, 268] on span "Escoger" at bounding box center [933, 274] width 31 height 13
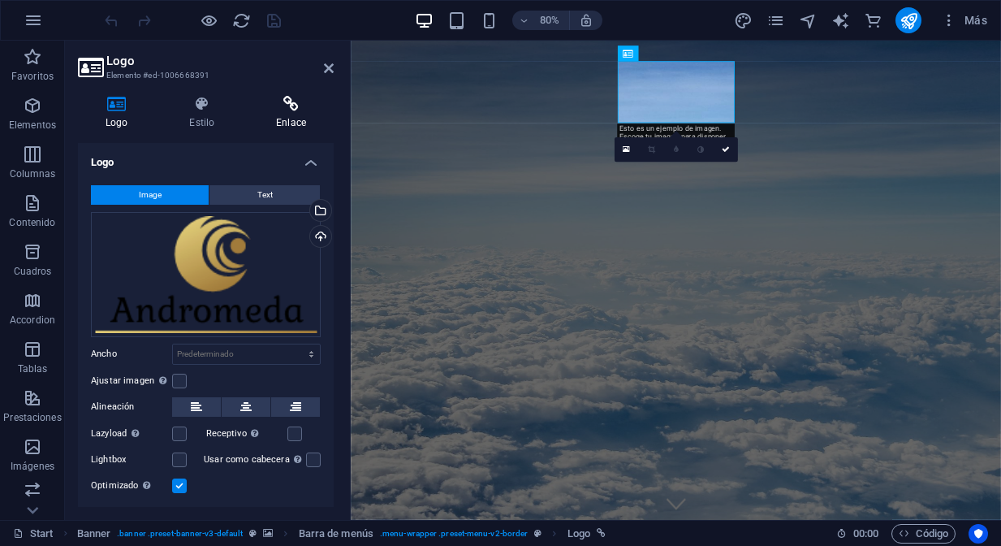
click at [291, 119] on h4 "Enlace" at bounding box center [290, 113] width 85 height 34
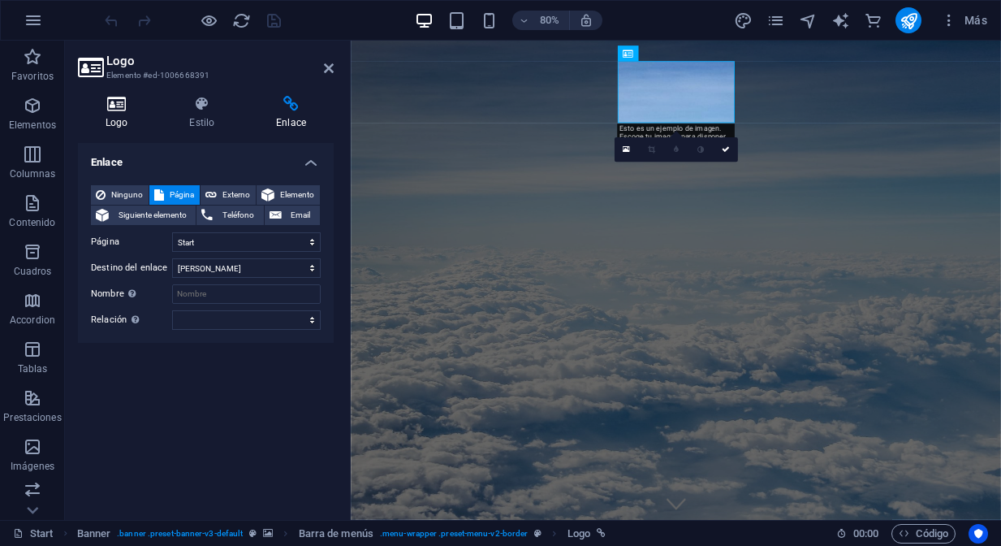
click at [126, 114] on h4 "Logo" at bounding box center [120, 113] width 84 height 34
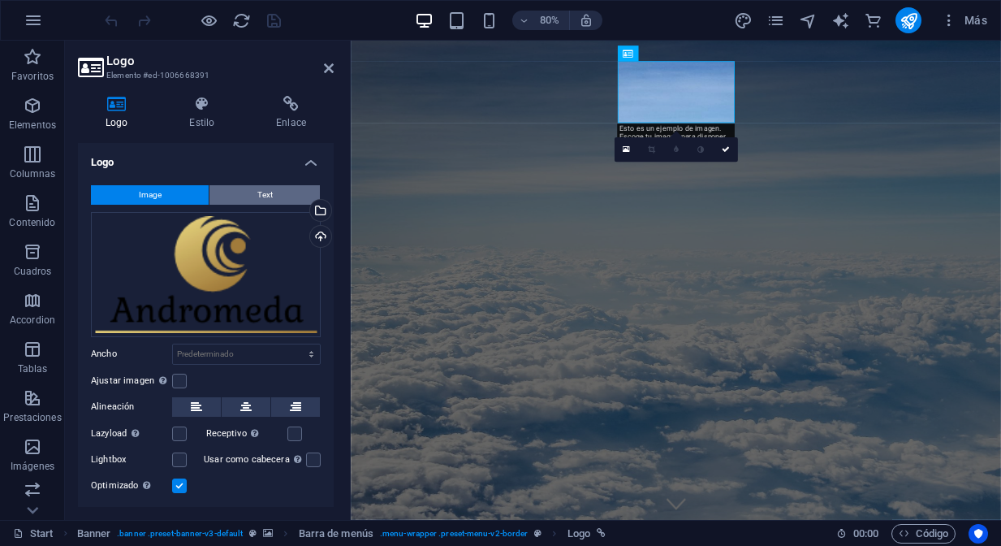
click at [283, 196] on button "Text" at bounding box center [265, 194] width 110 height 19
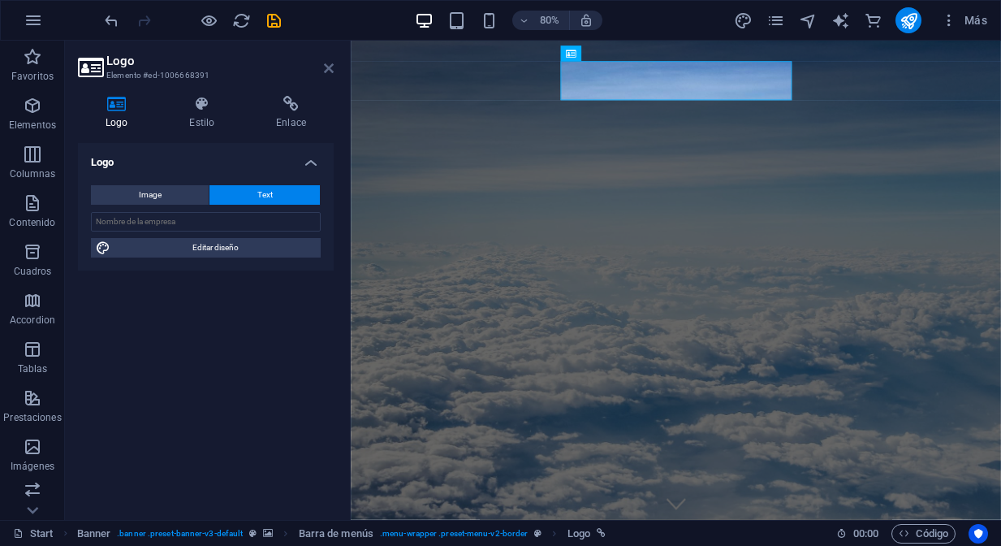
click at [327, 71] on icon at bounding box center [329, 68] width 10 height 13
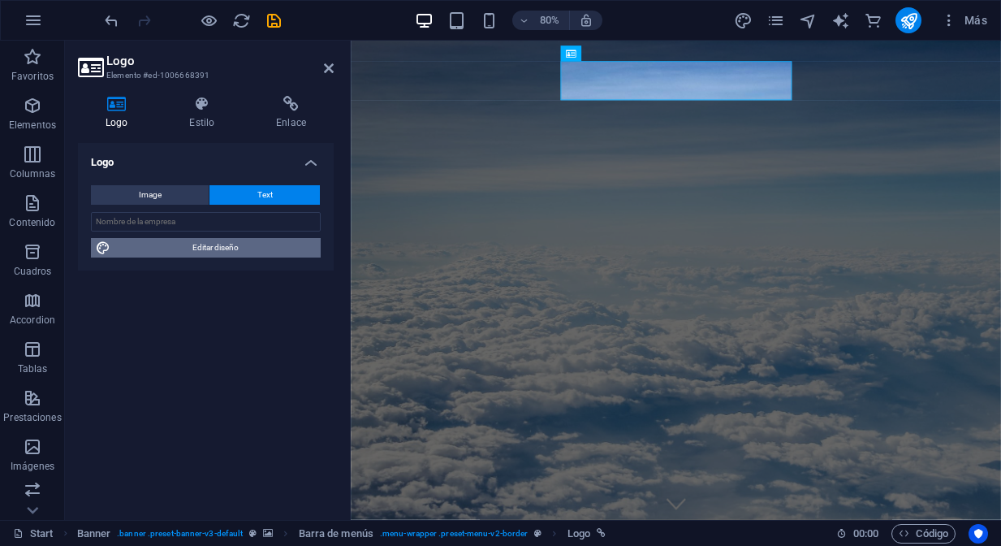
click at [254, 251] on span "Editar diseño" at bounding box center [215, 247] width 201 height 19
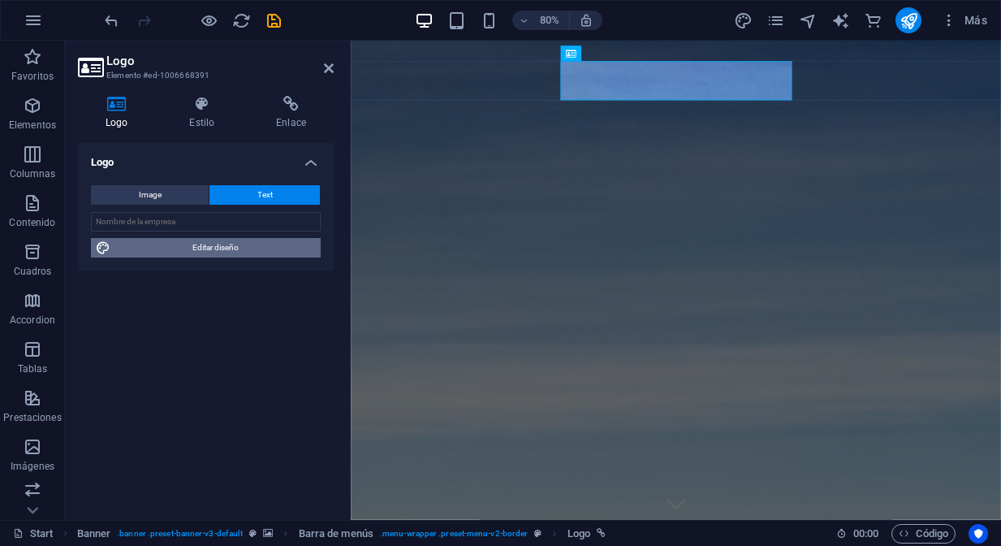
select select "px"
select select "300"
select select "px"
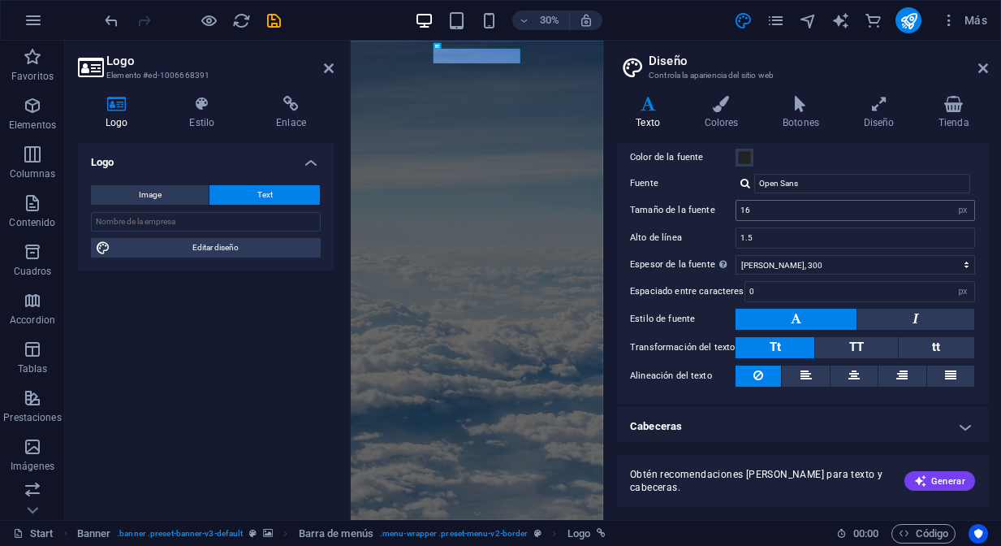
scroll to position [70, 0]
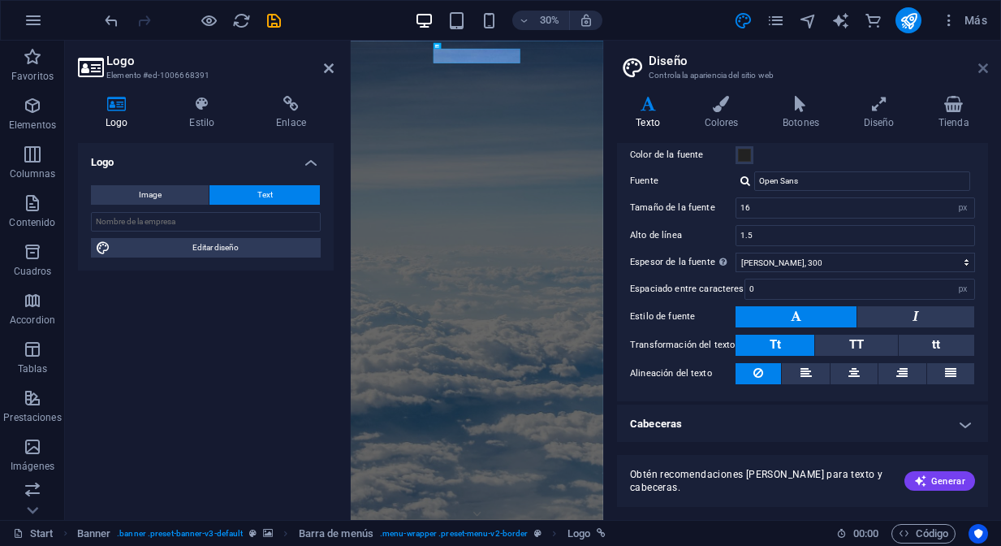
click at [985, 71] on icon at bounding box center [984, 68] width 10 height 13
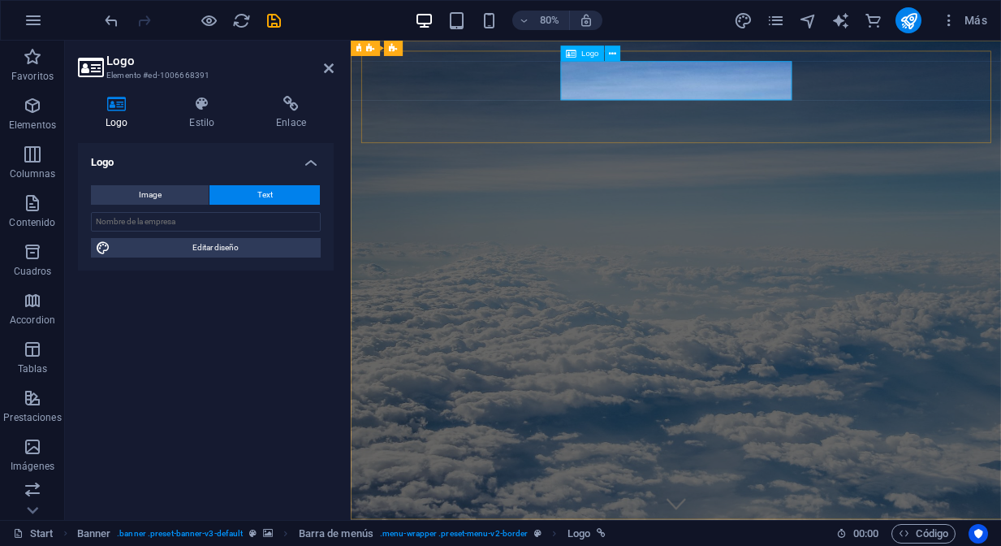
click at [216, 110] on icon at bounding box center [202, 104] width 80 height 16
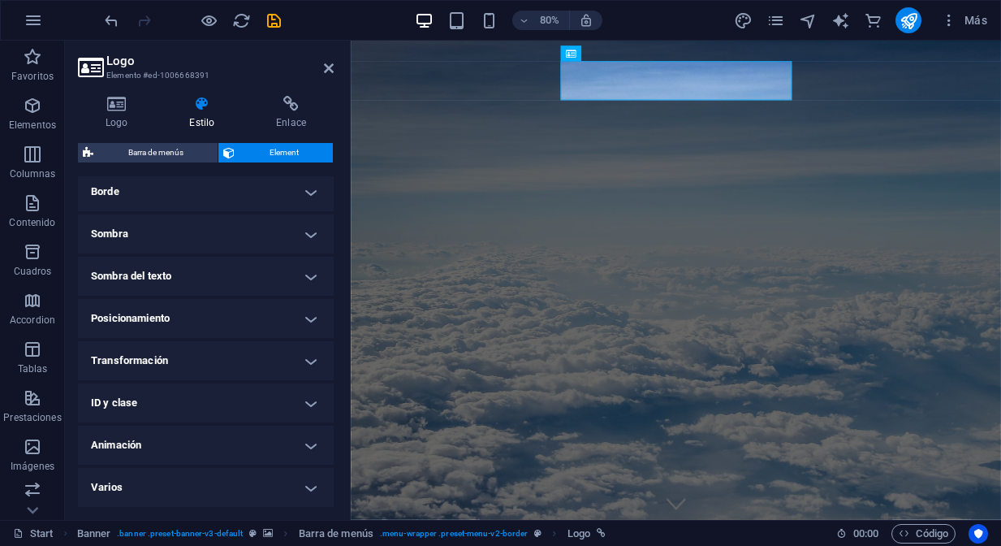
scroll to position [0, 0]
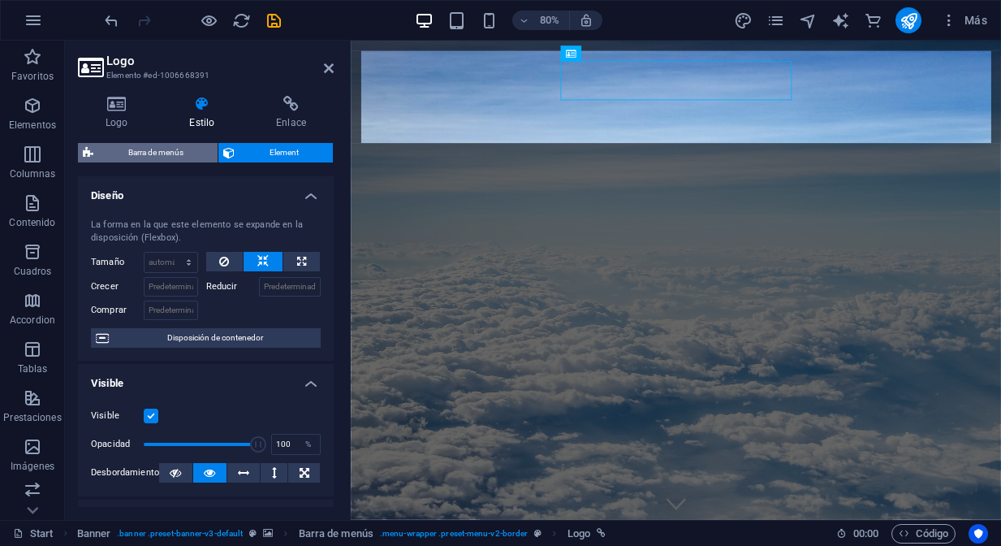
drag, startPoint x: 163, startPoint y: 149, endPoint x: 249, endPoint y: 215, distance: 108.3
click at [163, 149] on span "Barra de menús" at bounding box center [155, 152] width 114 height 19
select select "rem"
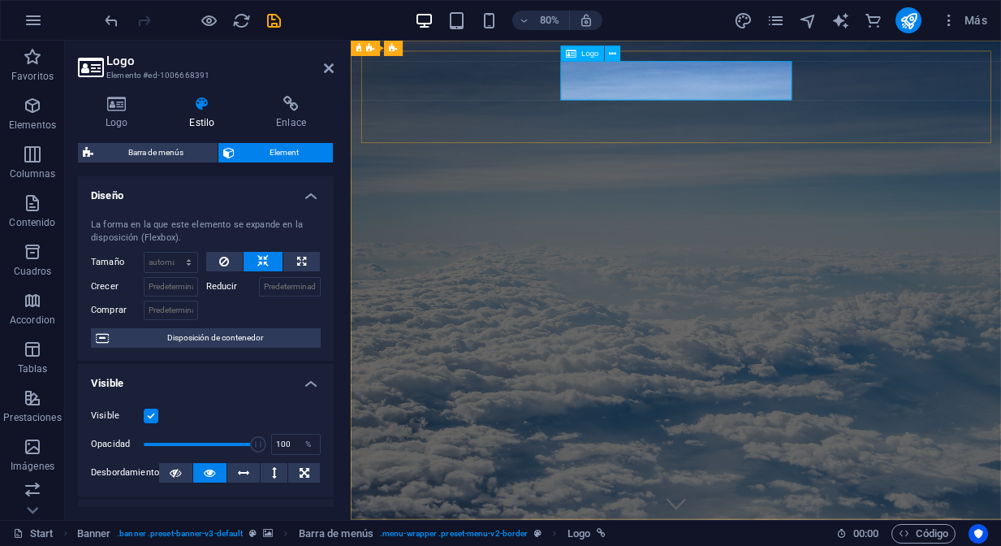
click at [614, 54] on icon at bounding box center [612, 54] width 7 height 14
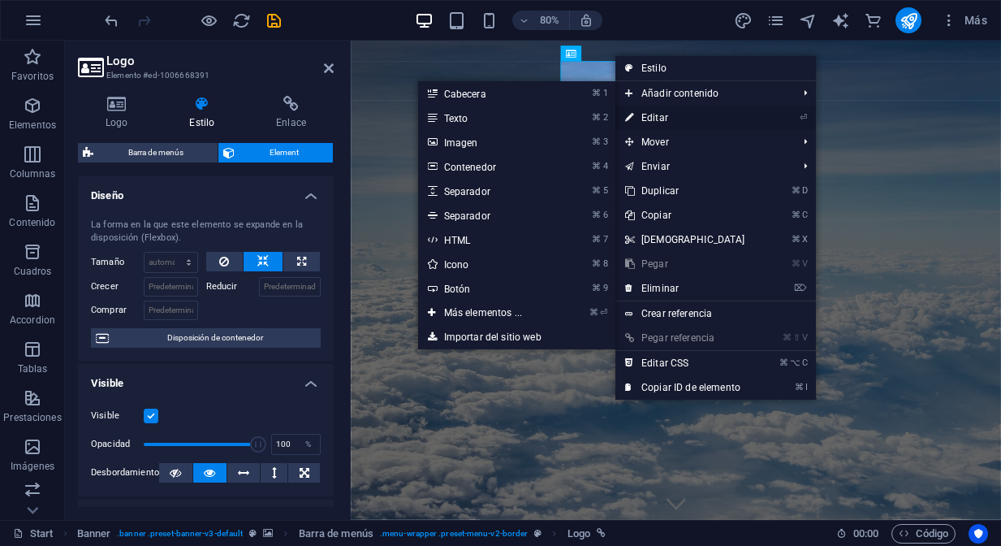
click at [655, 115] on link "⏎ Editar" at bounding box center [686, 118] width 140 height 24
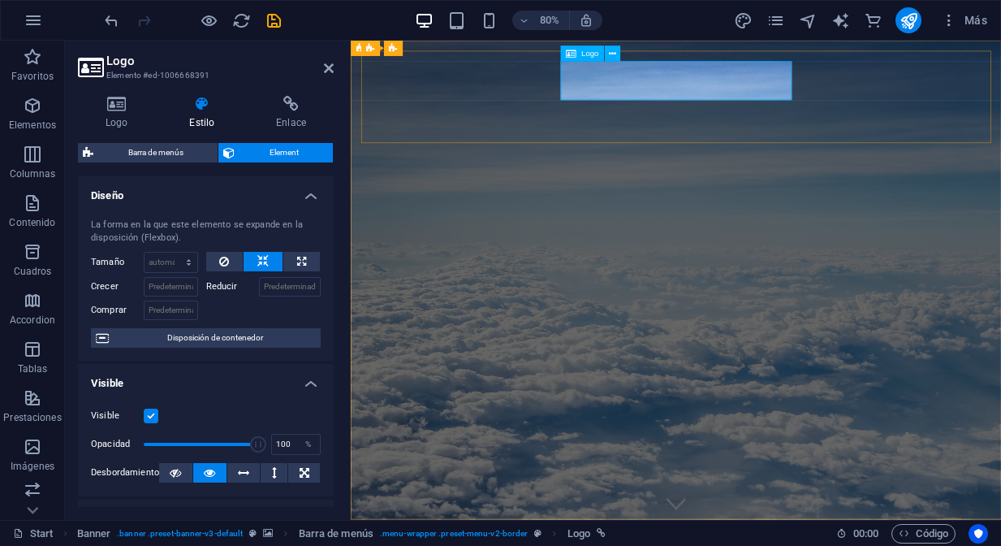
click at [615, 57] on icon at bounding box center [612, 54] width 7 height 14
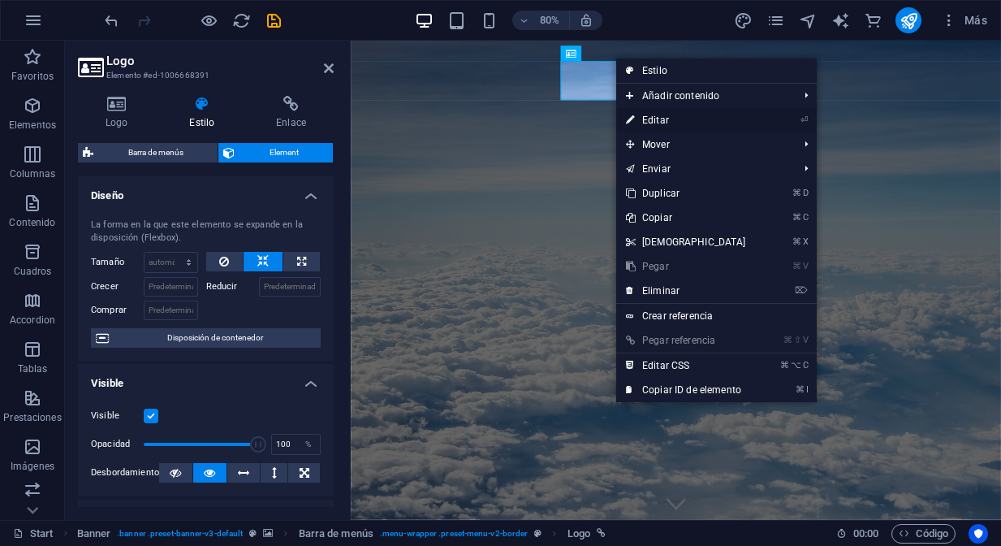
click at [655, 119] on link "⏎ Editar" at bounding box center [686, 120] width 140 height 24
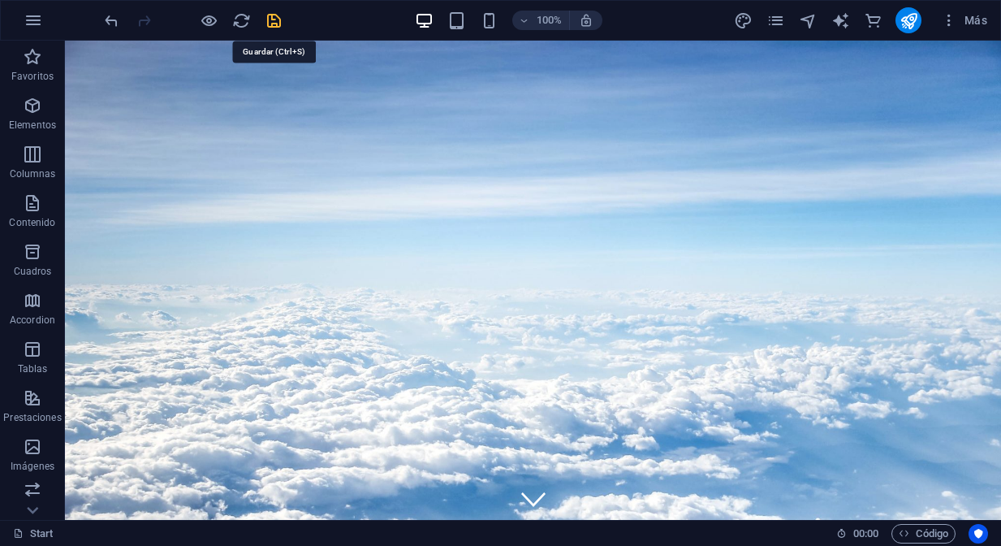
click at [276, 25] on icon "save" at bounding box center [274, 20] width 19 height 19
checkbox input "false"
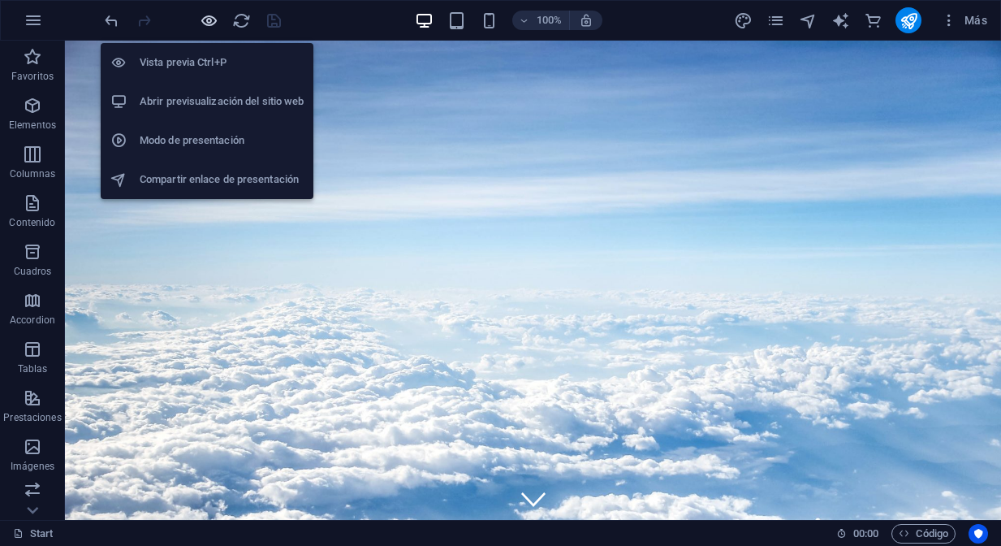
click at [213, 24] on icon "button" at bounding box center [209, 20] width 19 height 19
